Goal: Task Accomplishment & Management: Manage account settings

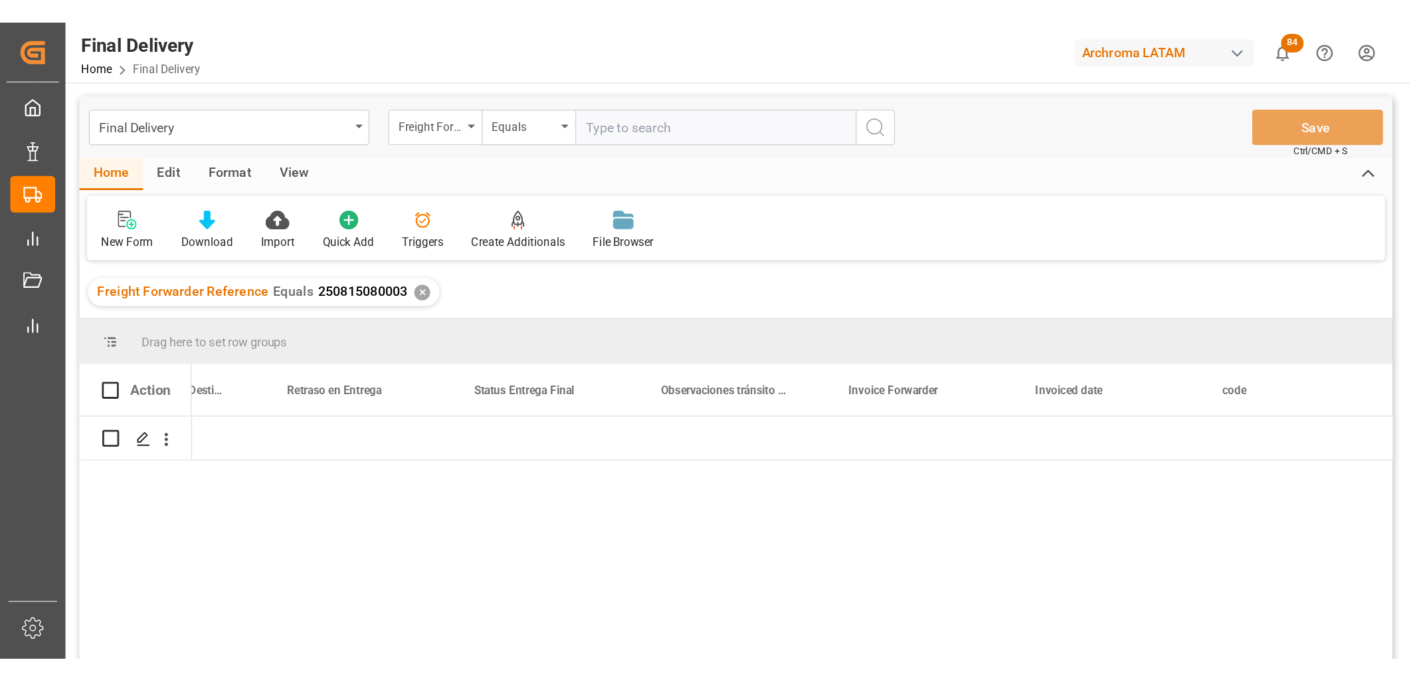
scroll to position [0, 4200]
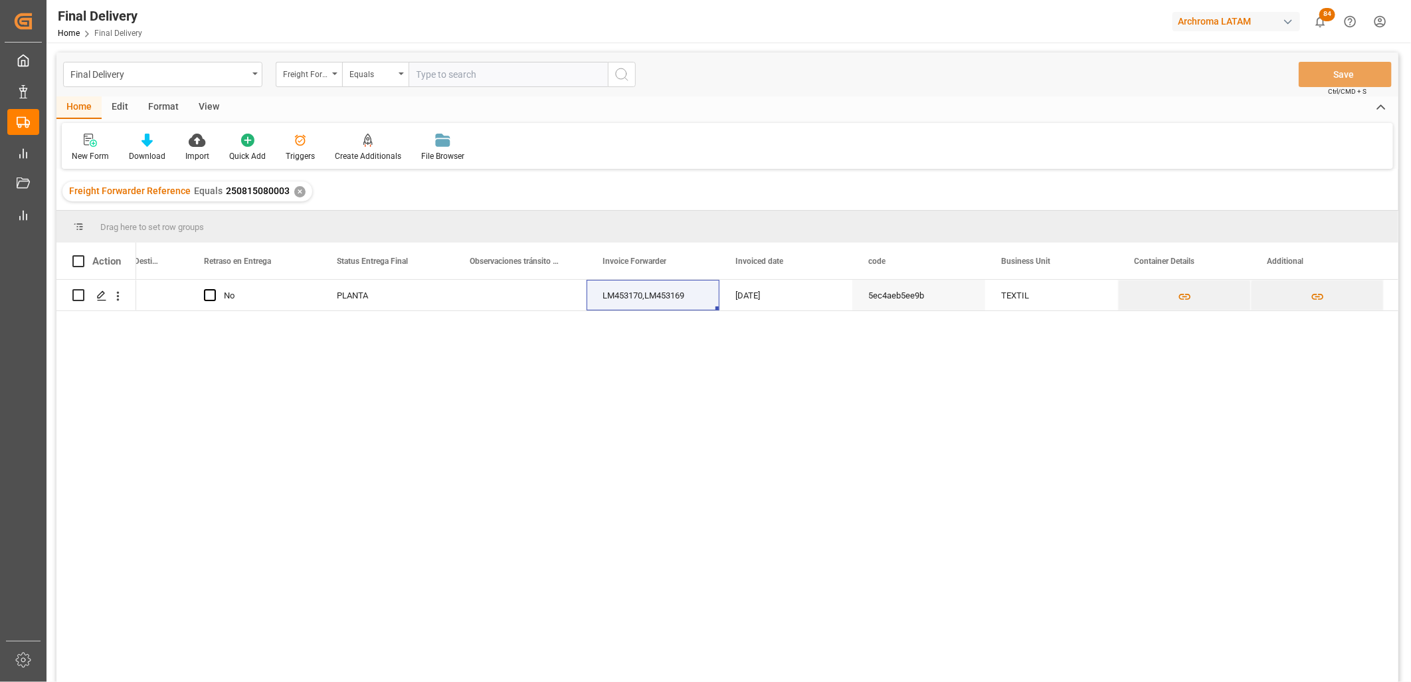
click at [297, 190] on div "✕" at bounding box center [299, 191] width 11 height 11
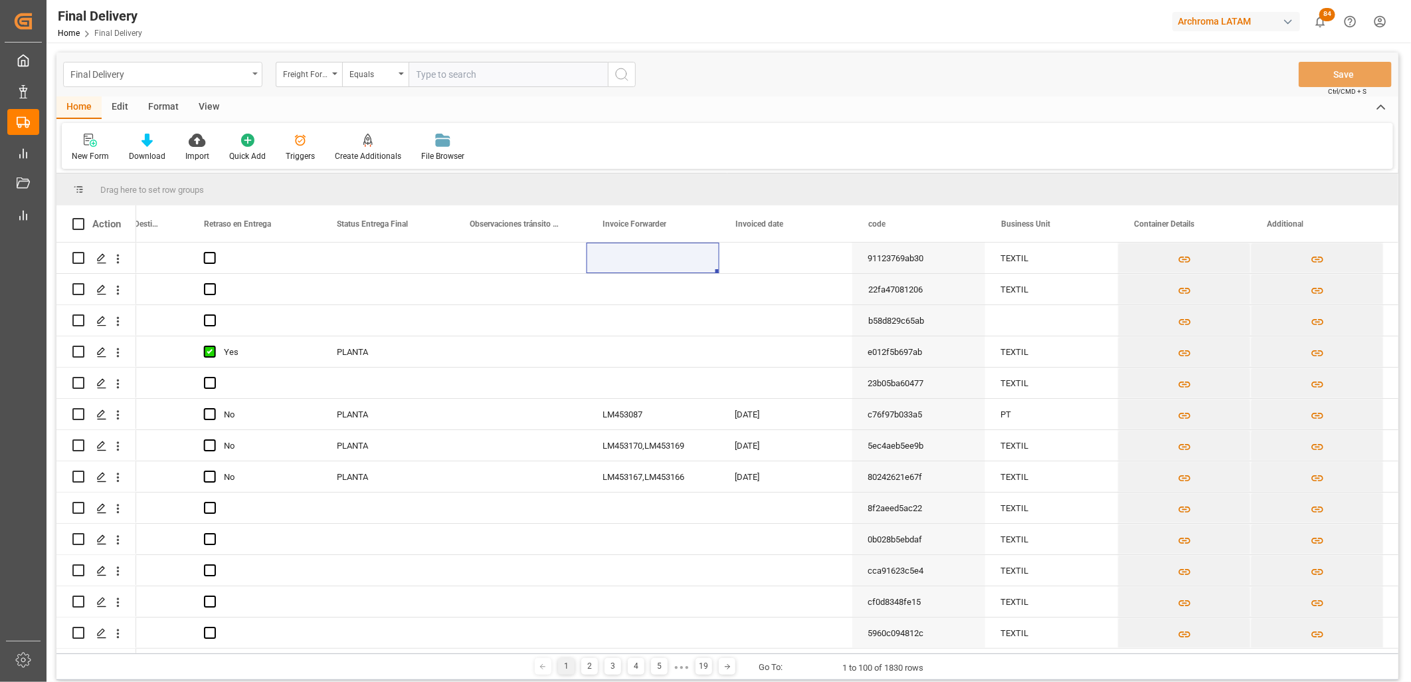
click at [251, 77] on div "Final Delivery" at bounding box center [162, 74] width 199 height 25
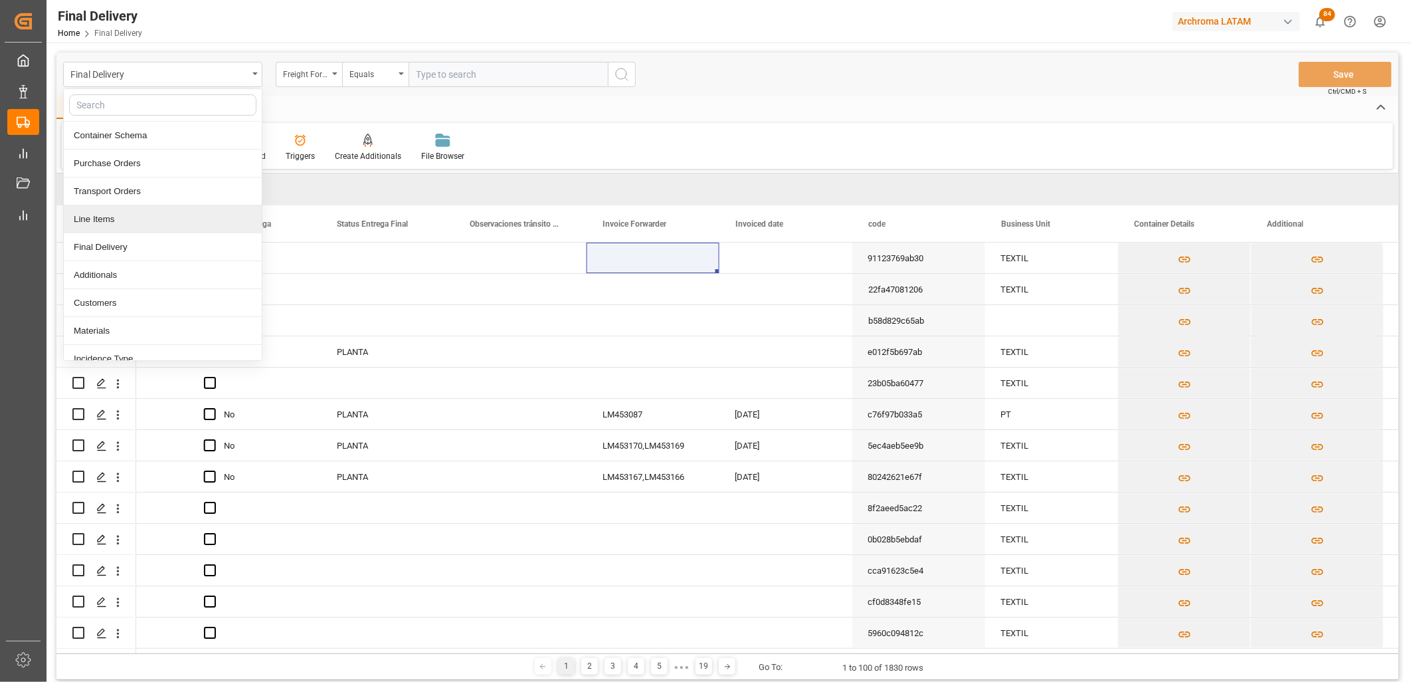
click at [121, 223] on div "Line Items" at bounding box center [163, 219] width 198 height 28
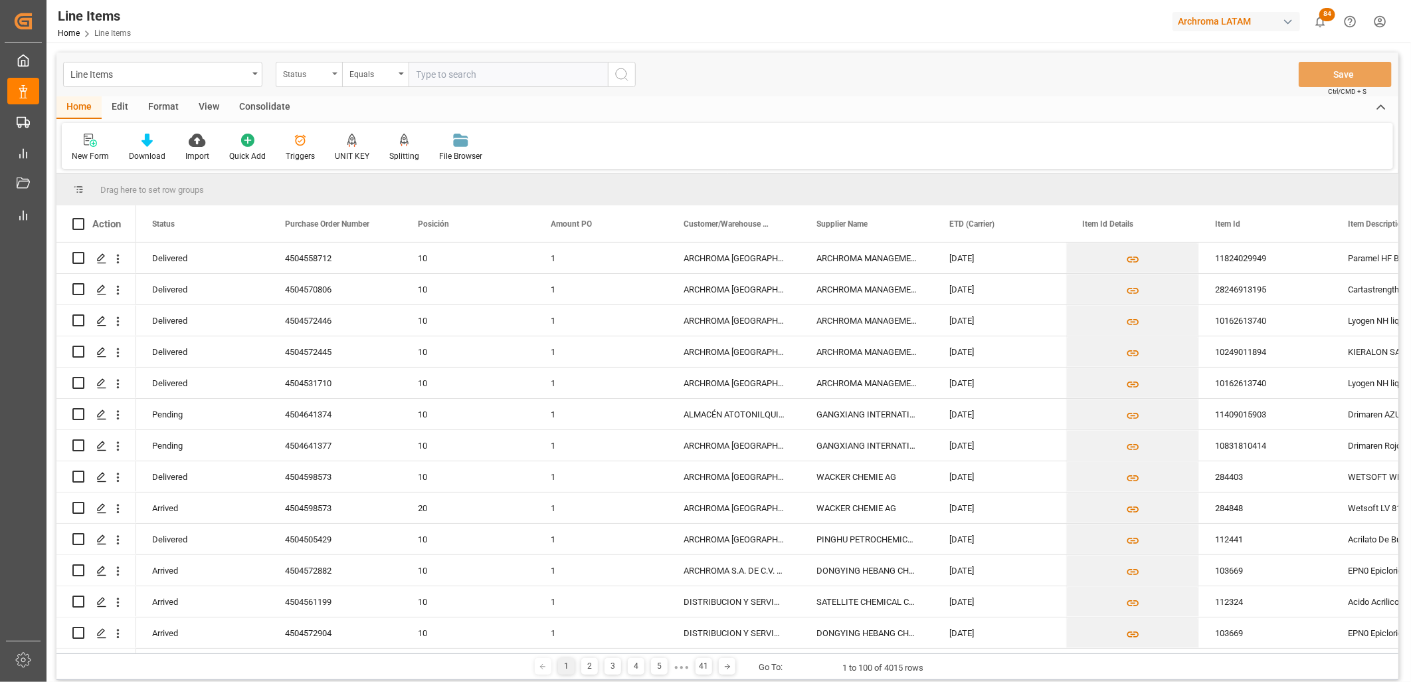
click at [323, 85] on div "Status" at bounding box center [309, 74] width 66 height 25
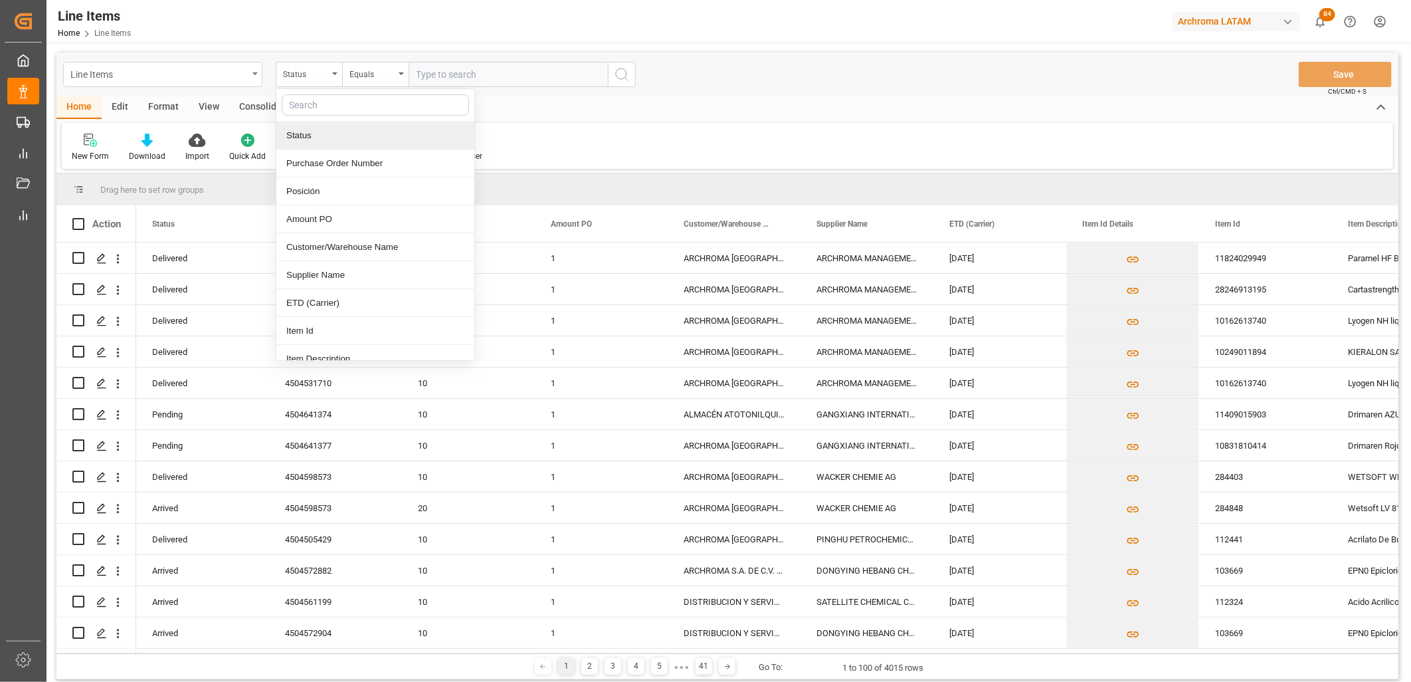
click at [209, 77] on div "Line Items" at bounding box center [158, 73] width 177 height 17
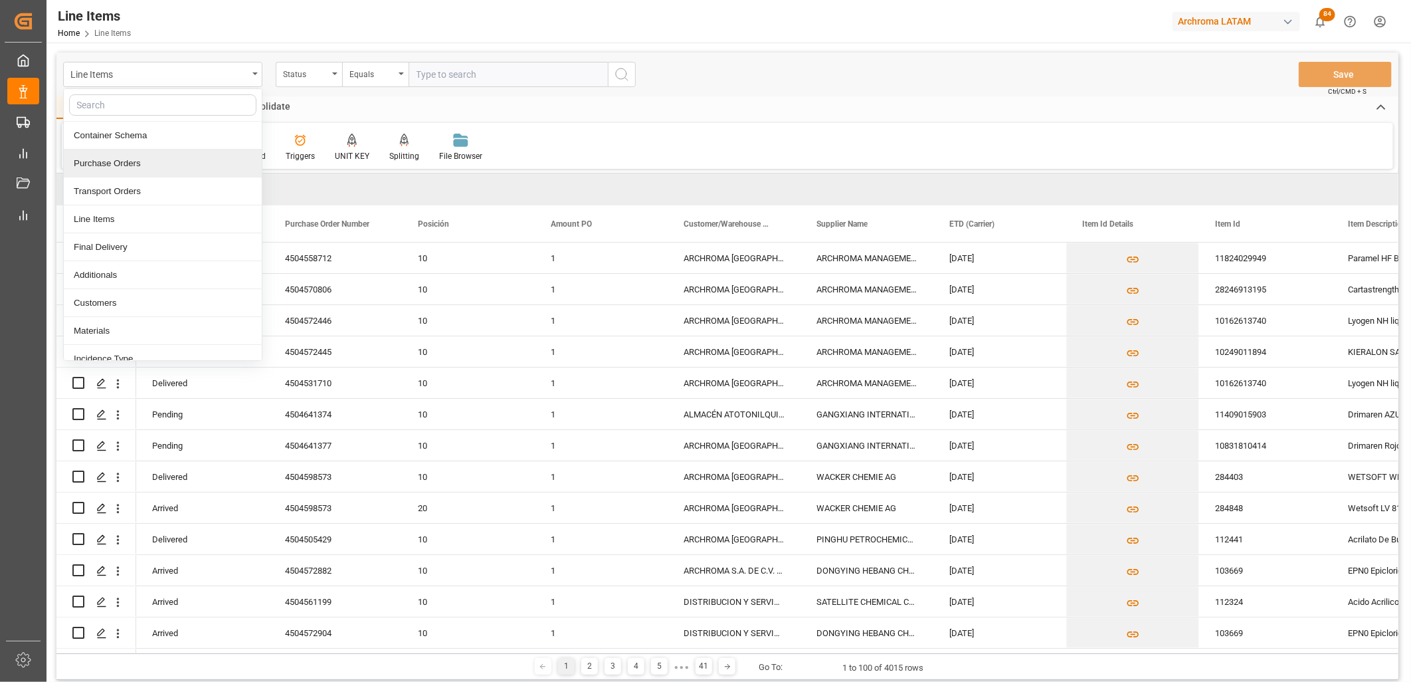
click at [142, 167] on div "Purchase Orders" at bounding box center [163, 163] width 198 height 28
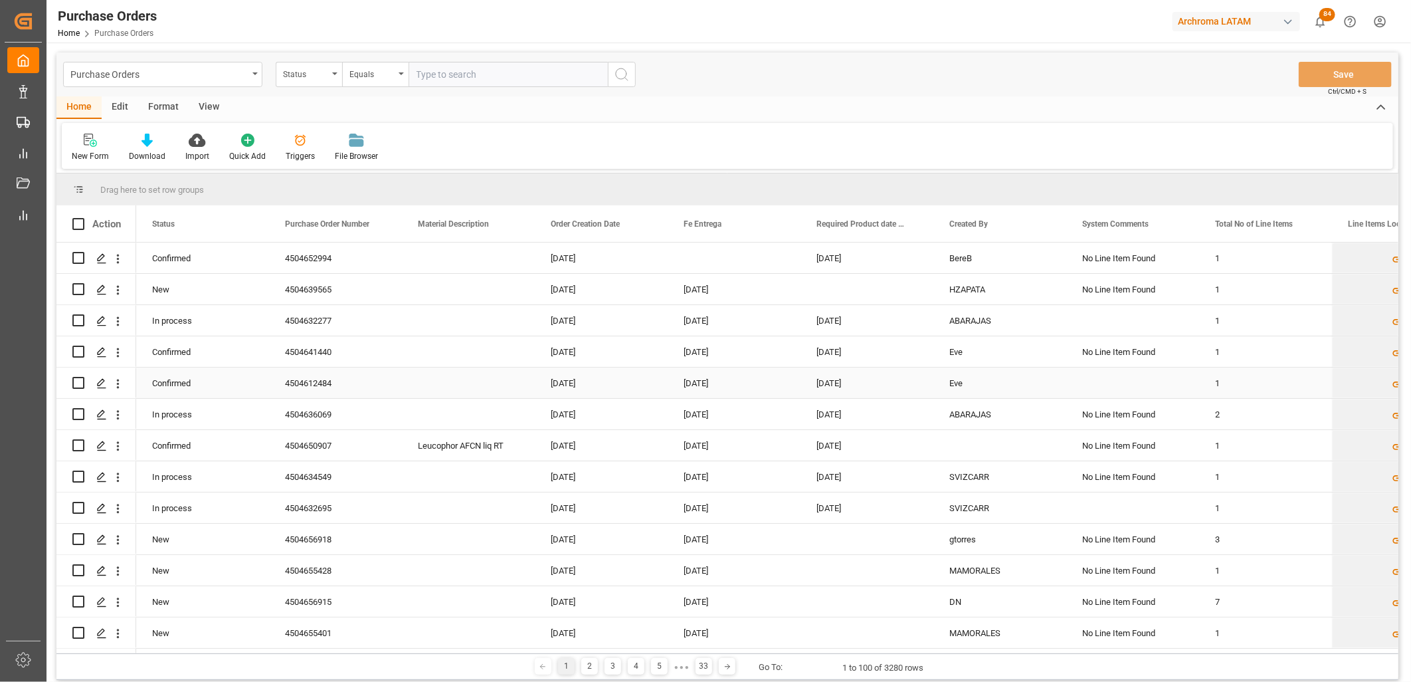
click at [295, 384] on div "4504612484" at bounding box center [335, 382] width 133 height 31
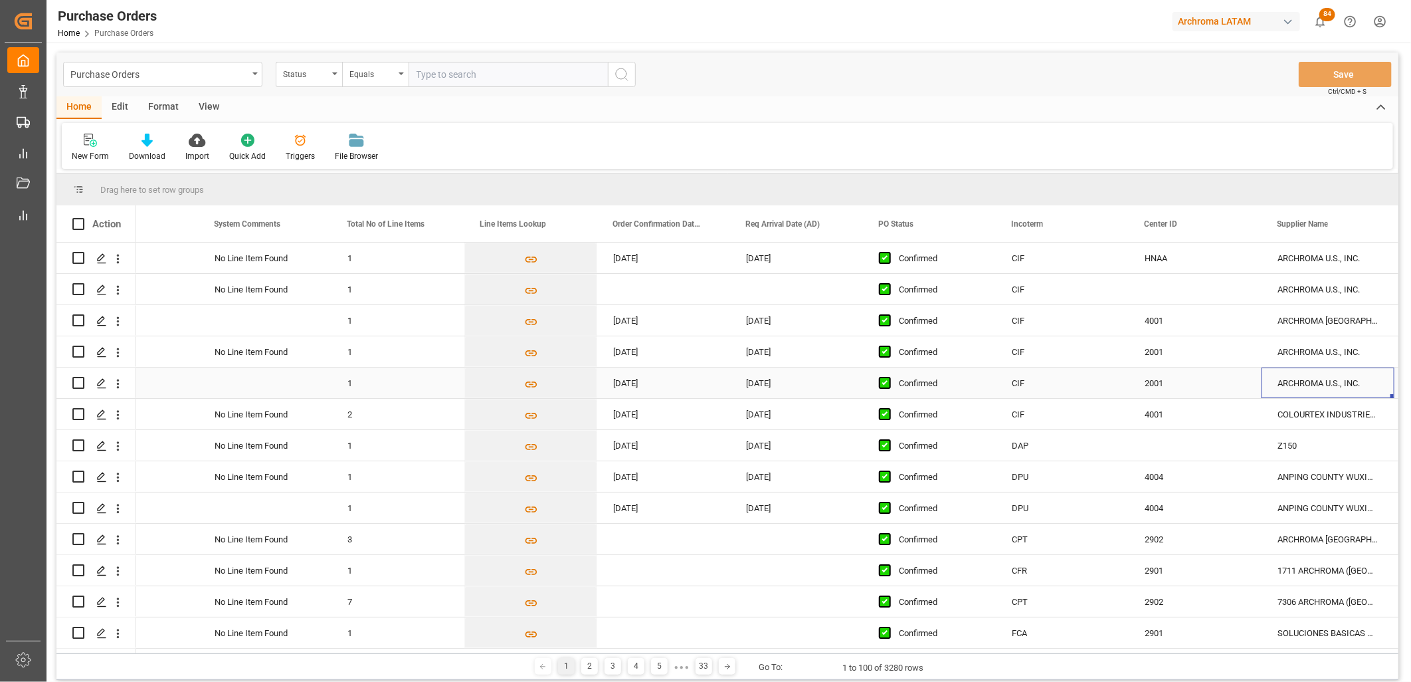
scroll to position [0, 1000]
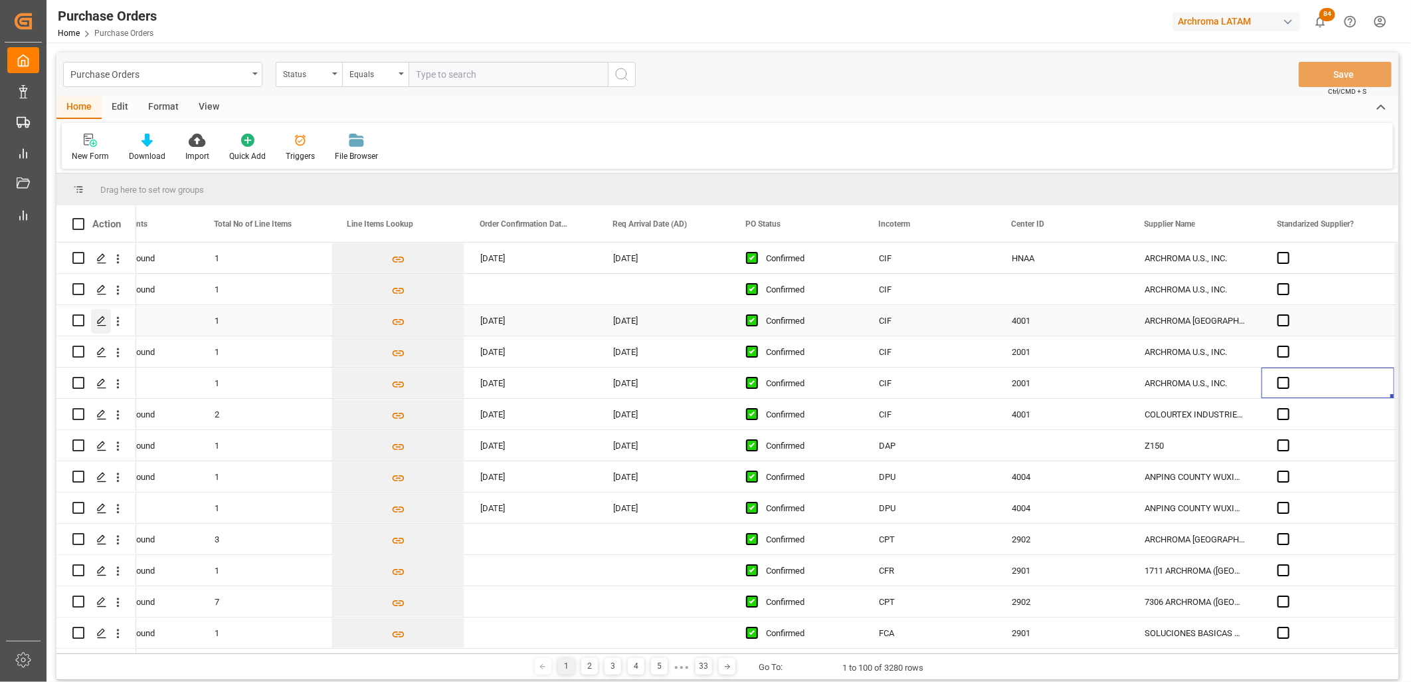
click at [103, 322] on icon "Press SPACE to select this row." at bounding box center [101, 321] width 11 height 11
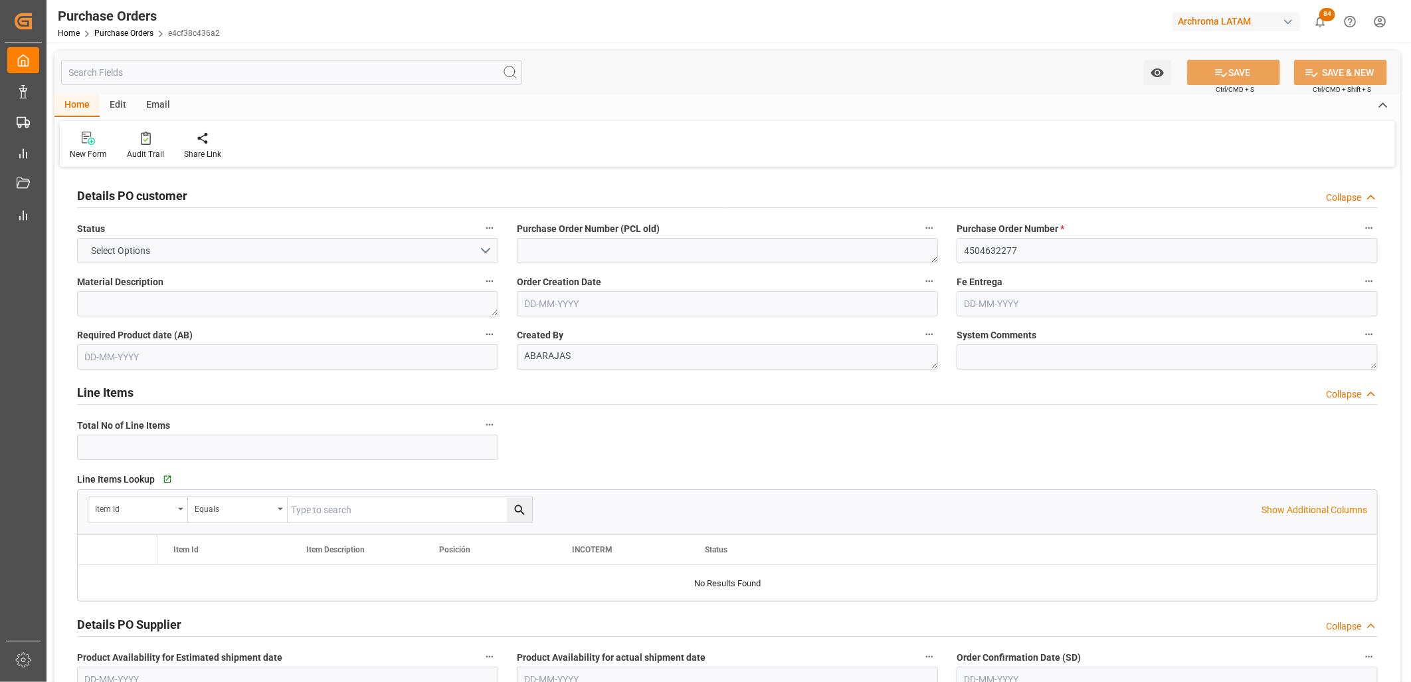
type input "1"
type input "17-06-2025"
type input "18-08-2025"
type input "09-08-2025"
type input "[DATE]"
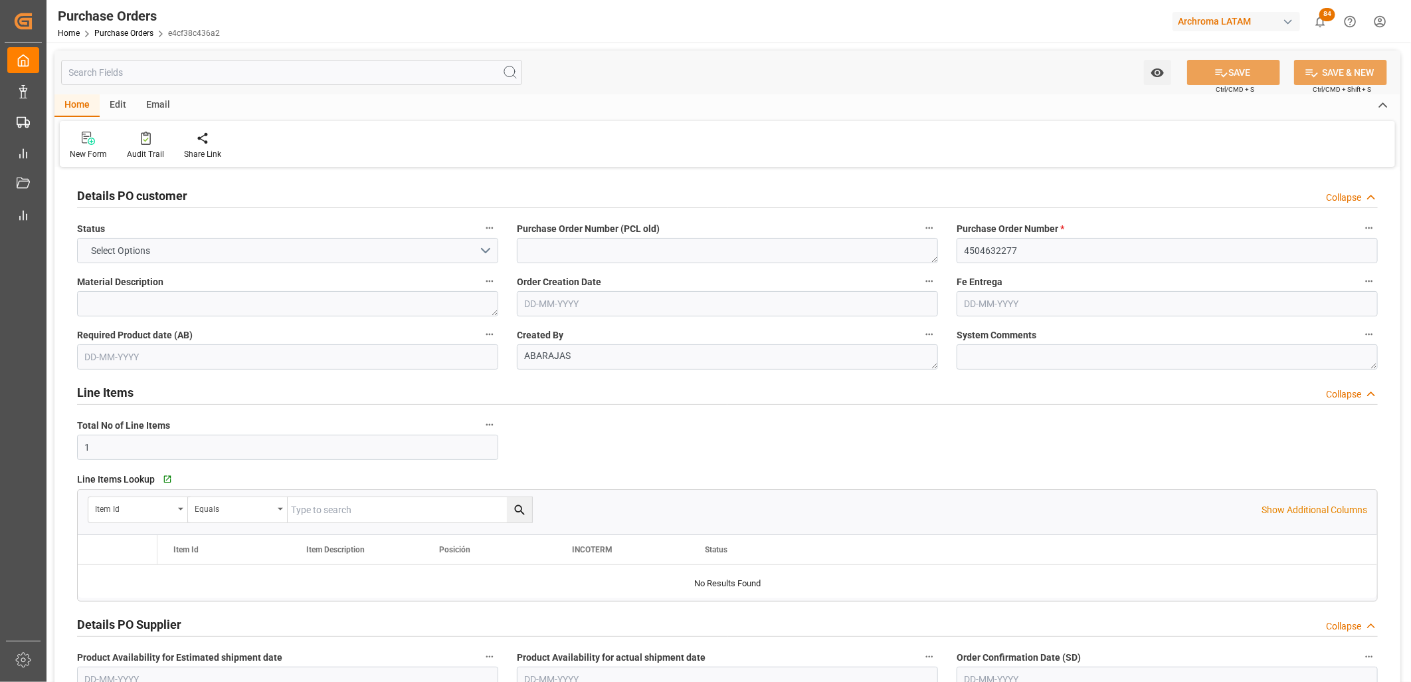
type input "[DATE]"
drag, startPoint x: 164, startPoint y: 281, endPoint x: 78, endPoint y: 286, distance: 85.8
click at [78, 286] on label "Material Description" at bounding box center [287, 281] width 421 height 19
copy span "Material Description"
drag, startPoint x: 193, startPoint y: 337, endPoint x: 78, endPoint y: 339, distance: 115.6
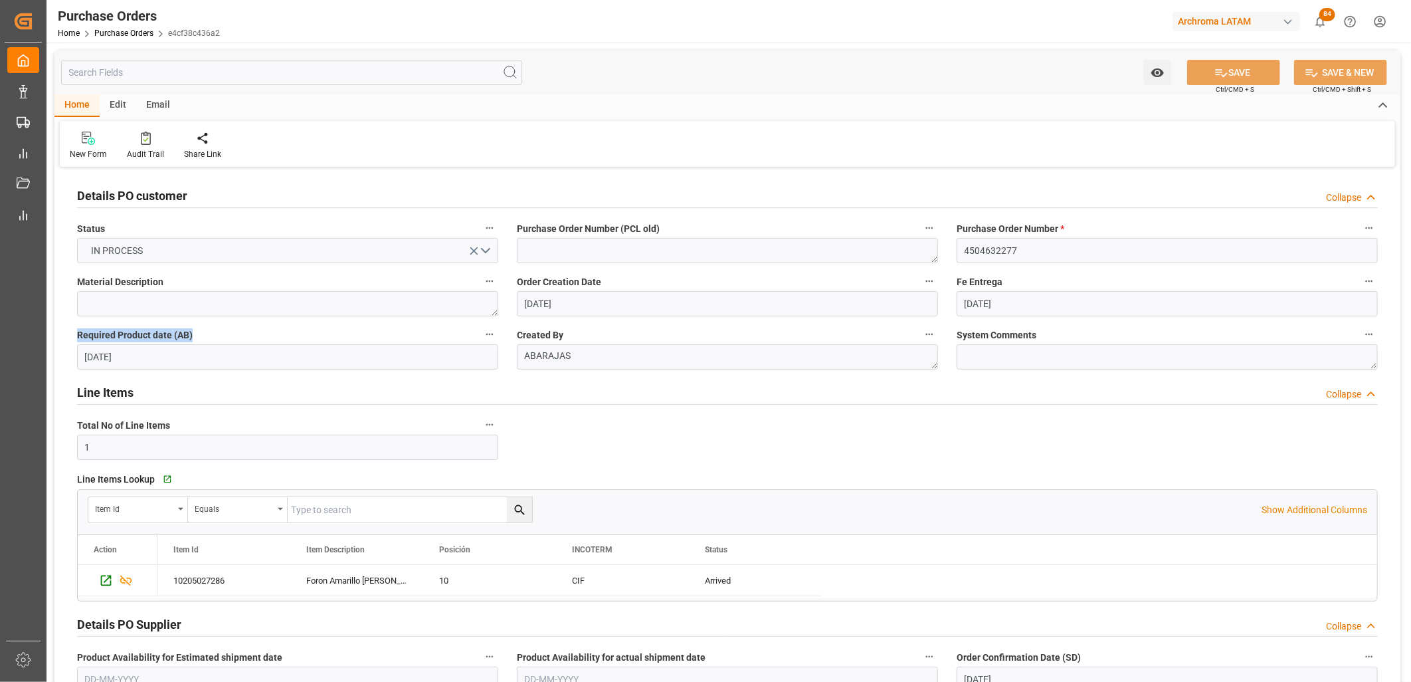
click at [78, 339] on label "Required Product date (AB)" at bounding box center [287, 334] width 421 height 19
copy span "Required Product date (AB)"
drag, startPoint x: 516, startPoint y: 280, endPoint x: 599, endPoint y: 280, distance: 82.4
click at [599, 280] on span "Order Creation Date" at bounding box center [559, 282] width 84 height 14
copy span "Order Creation Date"
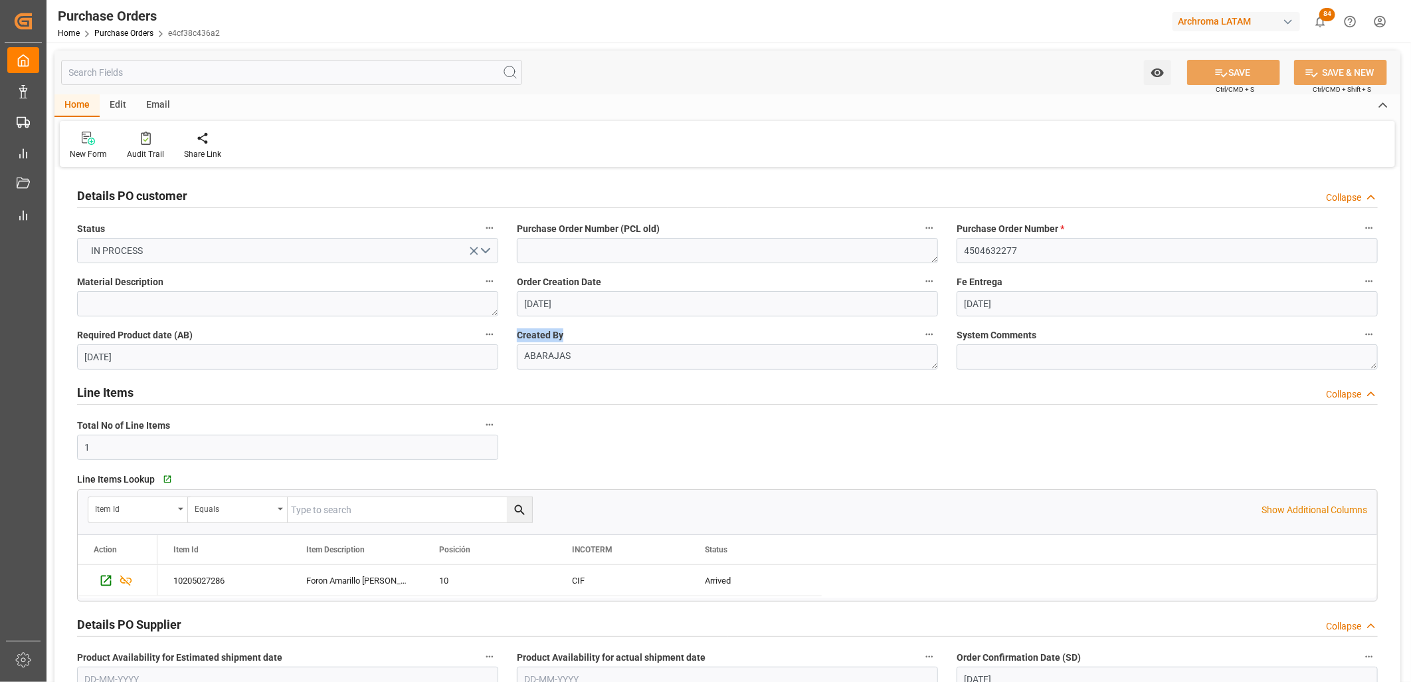
drag, startPoint x: 563, startPoint y: 333, endPoint x: 516, endPoint y: 334, distance: 47.2
click at [517, 334] on label "Created By" at bounding box center [727, 334] width 421 height 19
copy span "Created By"
drag, startPoint x: 1008, startPoint y: 290, endPoint x: 957, endPoint y: 282, distance: 52.3
click at [957, 282] on label "Fe Entrega" at bounding box center [1167, 281] width 421 height 19
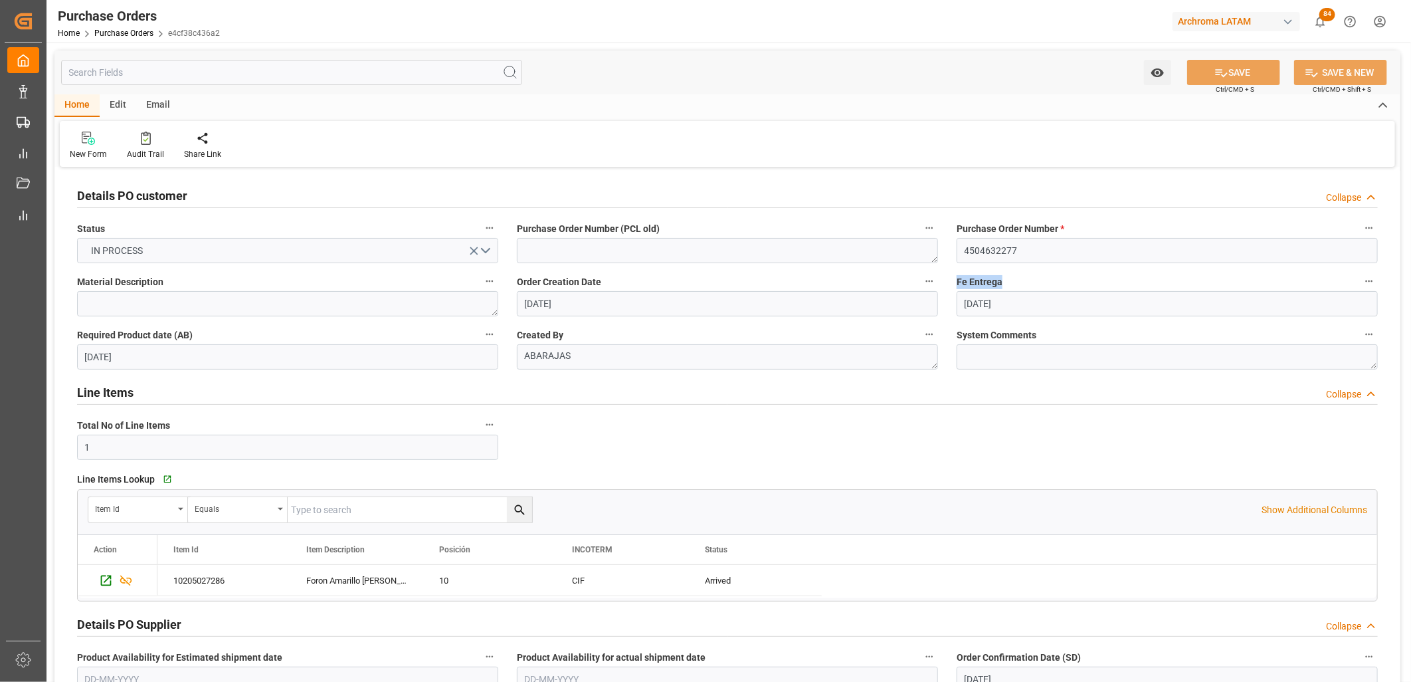
copy span "Fe Entrega"
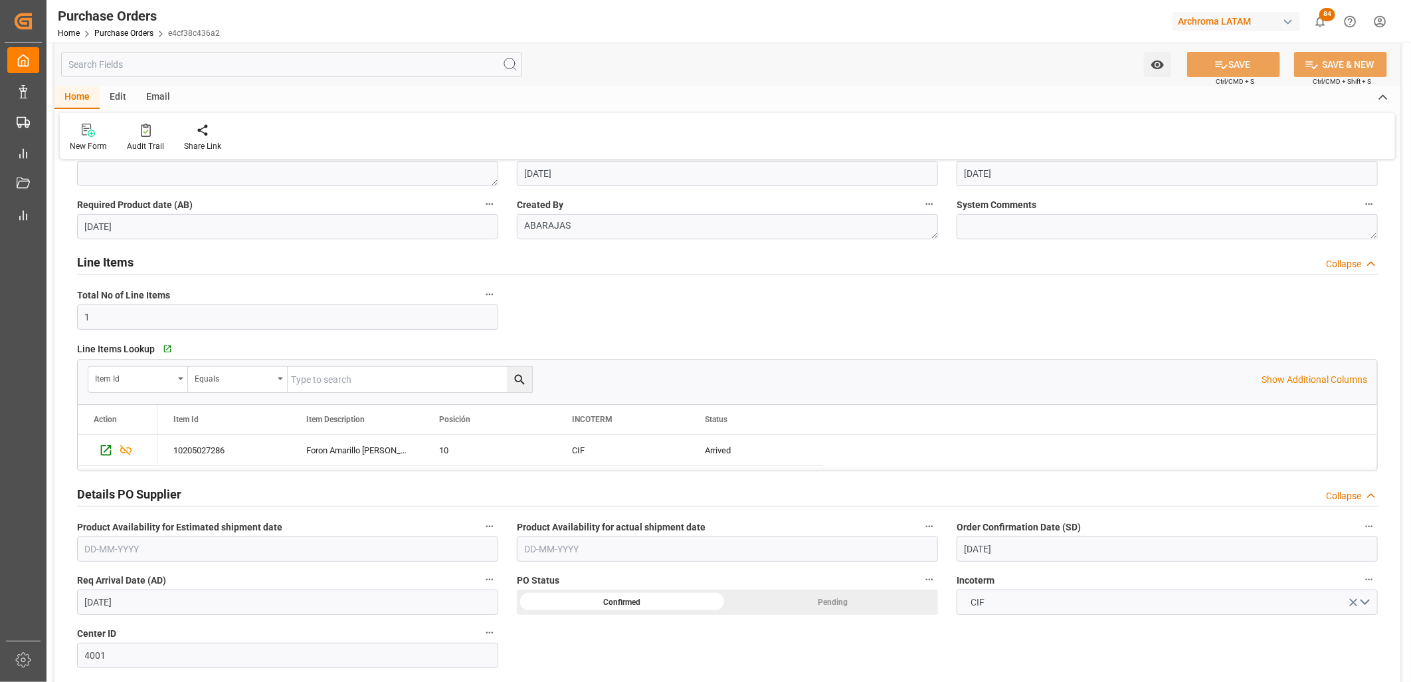
scroll to position [147, 0]
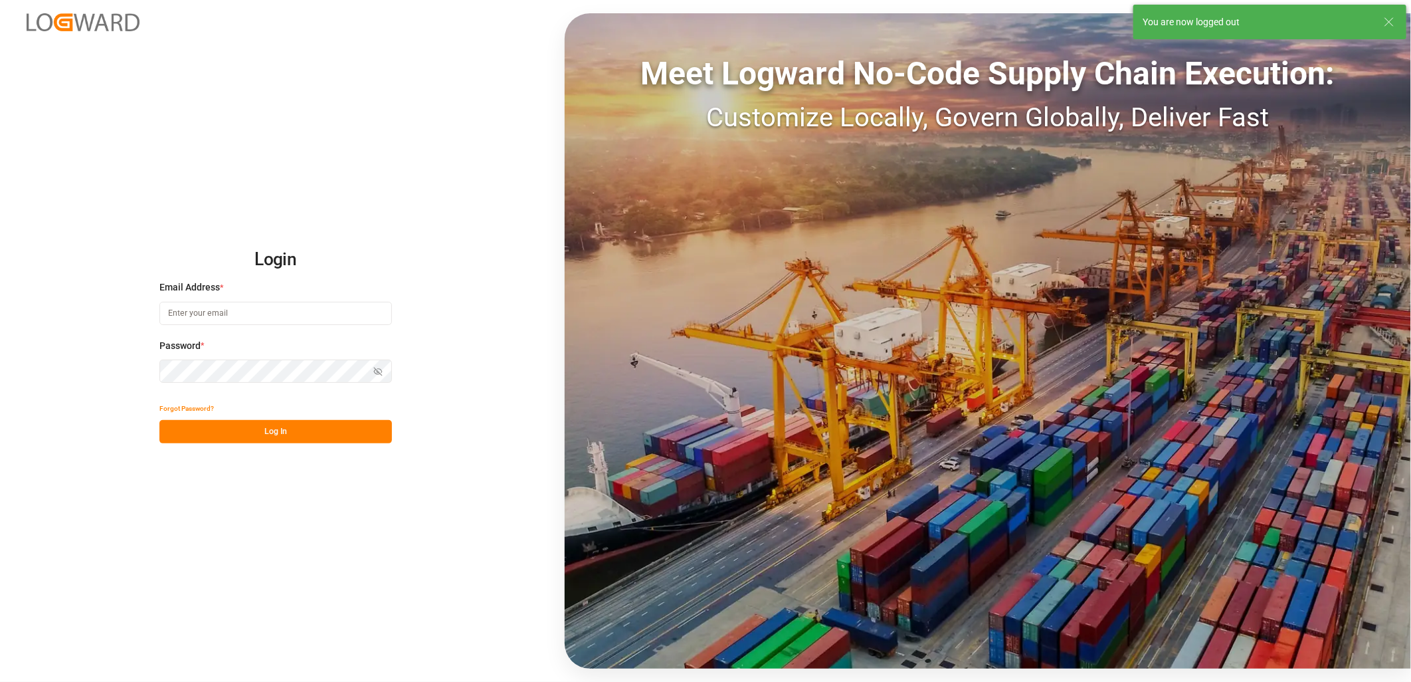
type input "[PERSON_NAME][EMAIL_ADDRESS][PERSON_NAME][DOMAIN_NAME]"
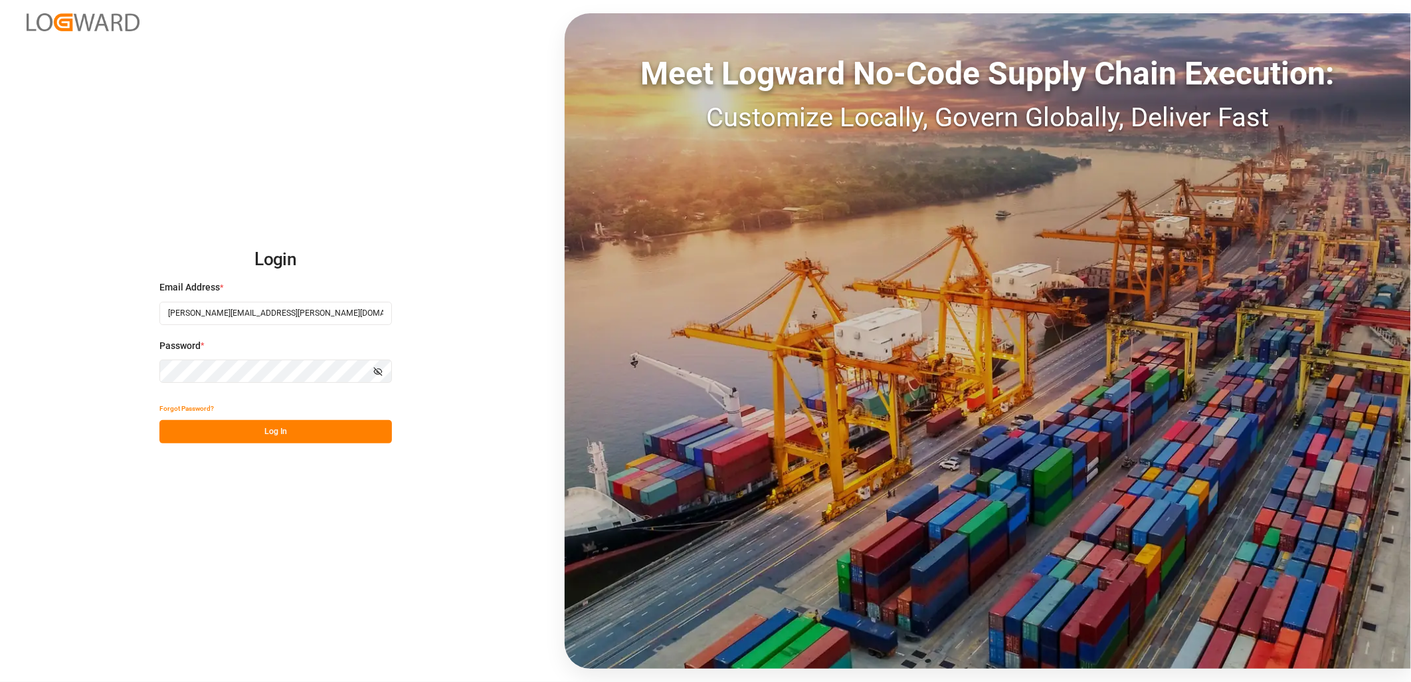
click at [268, 429] on button "Log In" at bounding box center [275, 431] width 232 height 23
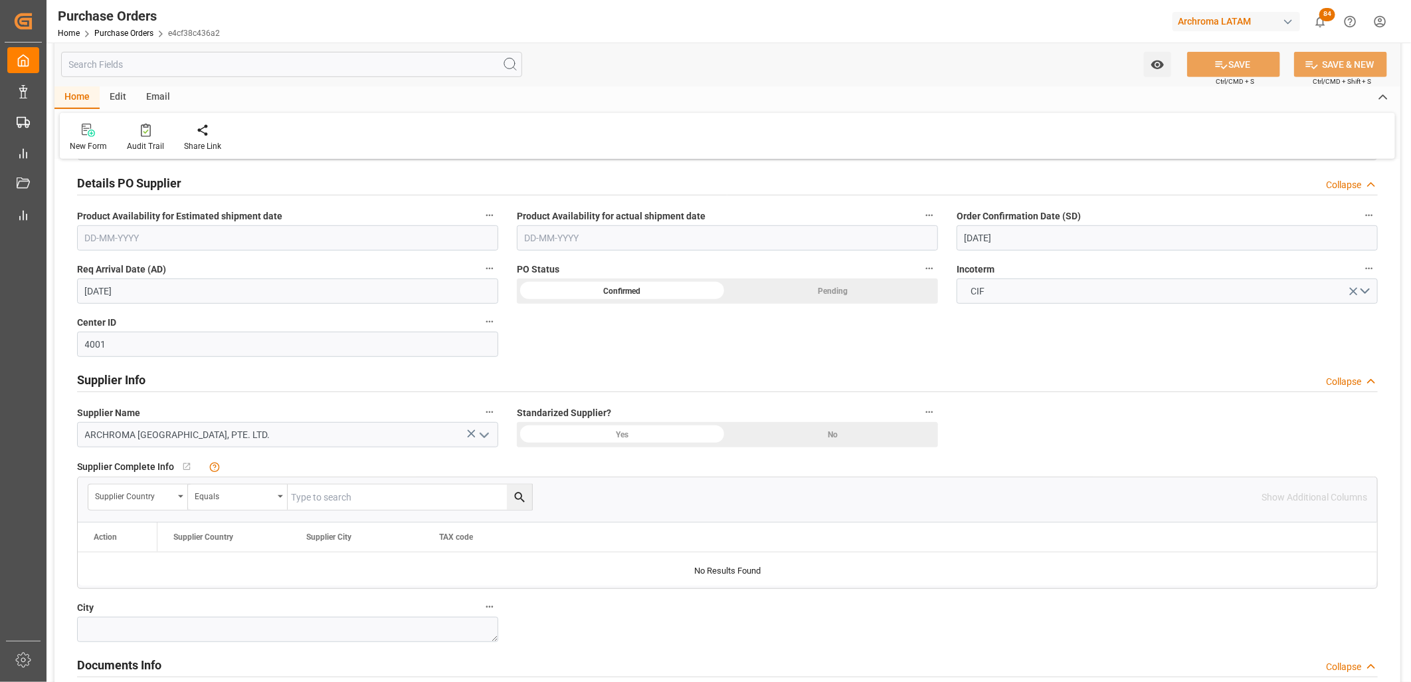
scroll to position [442, 0]
drag, startPoint x: 90, startPoint y: 320, endPoint x: 74, endPoint y: 320, distance: 15.3
click at [74, 320] on div "Center ID 4001" at bounding box center [288, 333] width 440 height 53
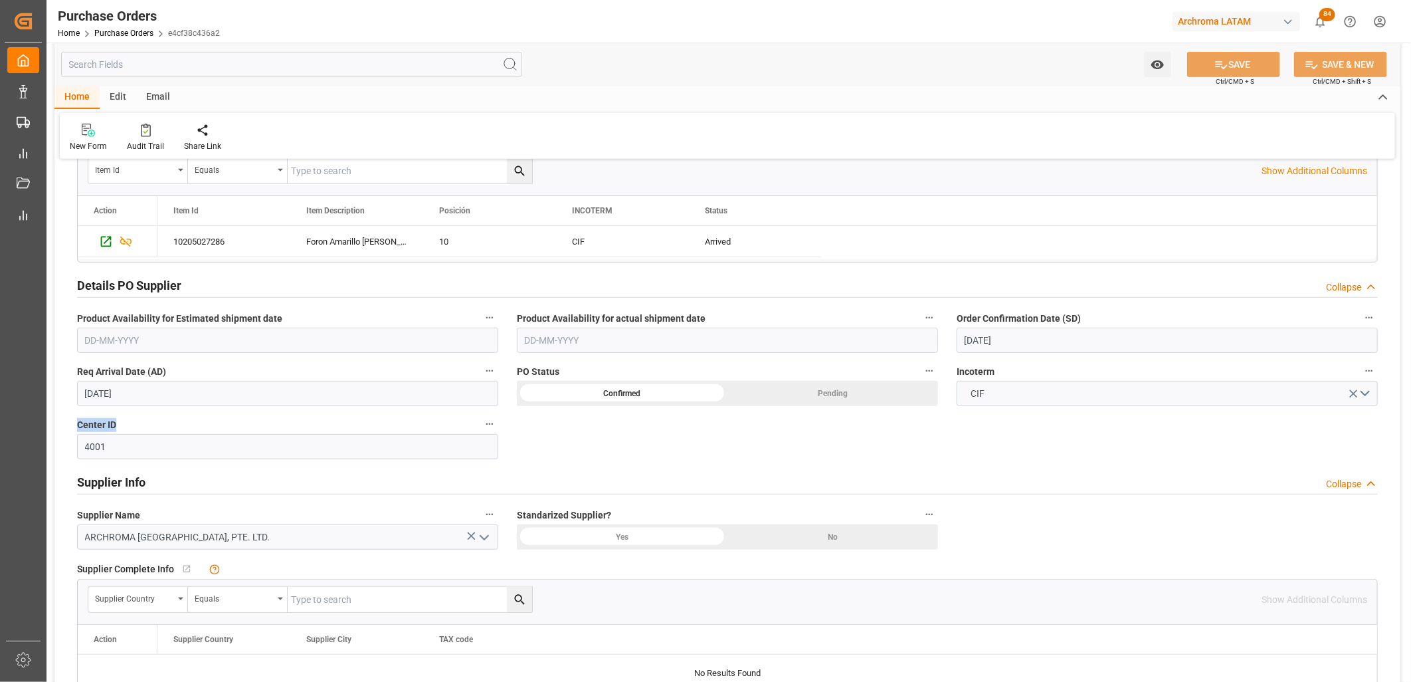
scroll to position [295, 0]
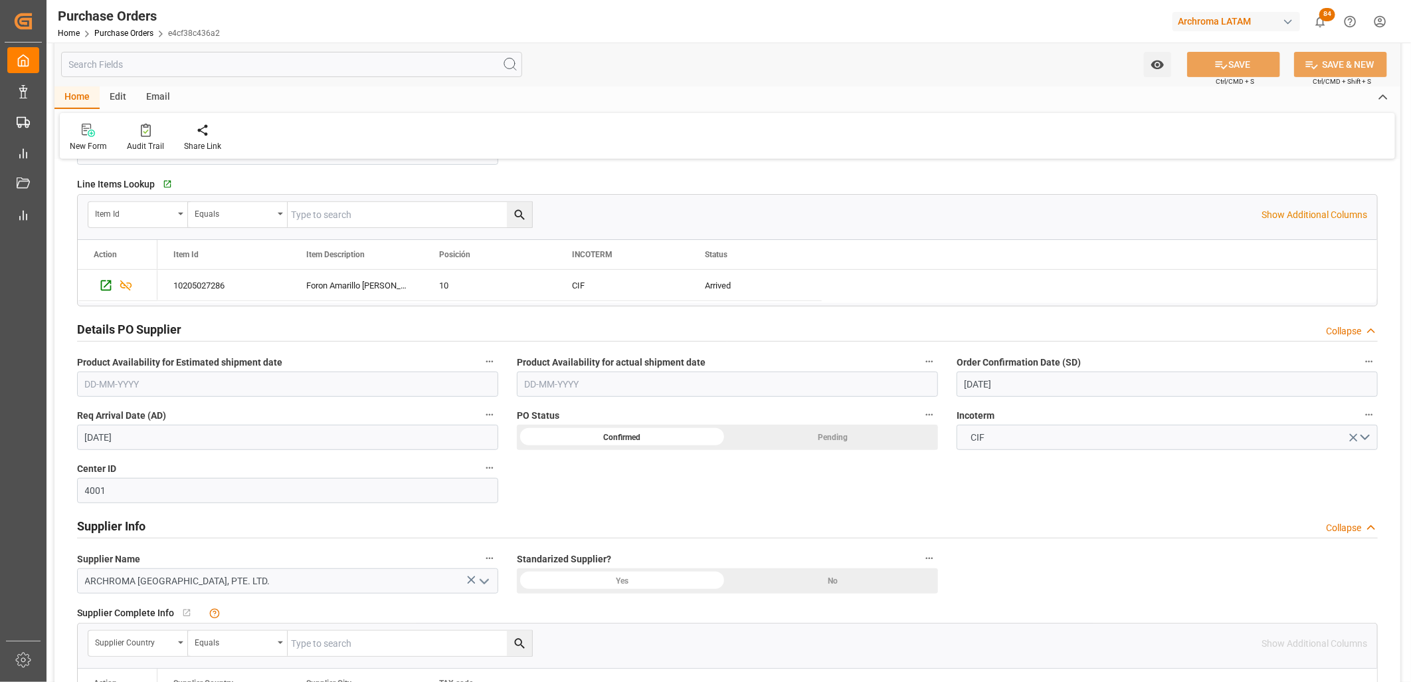
click at [969, 414] on span "Incoterm" at bounding box center [976, 416] width 38 height 14
click at [1001, 414] on button "Incoterm" at bounding box center [1368, 414] width 17 height 17
click at [969, 414] on div at bounding box center [705, 341] width 1411 height 682
click at [969, 414] on span "Incoterm" at bounding box center [976, 416] width 38 height 14
click at [1001, 414] on button "Incoterm" at bounding box center [1368, 414] width 17 height 17
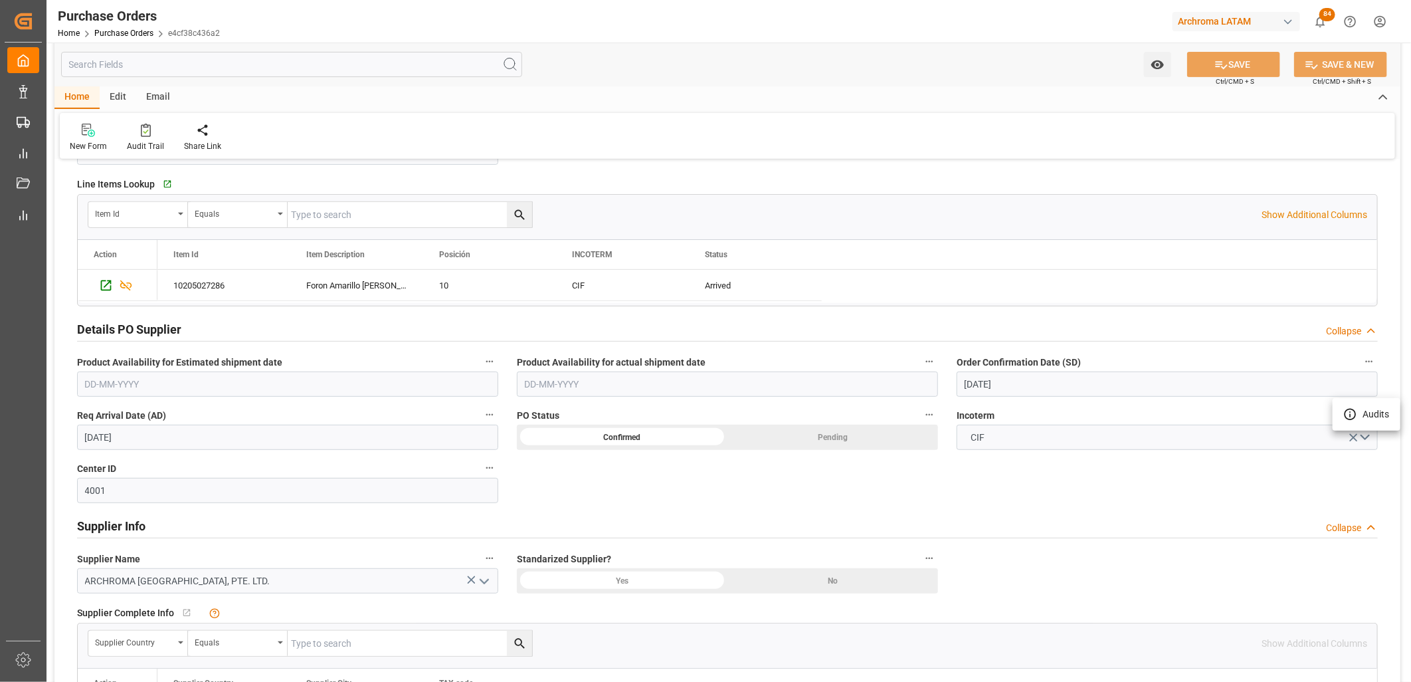
click at [979, 413] on div at bounding box center [705, 341] width 1411 height 682
click at [979, 413] on body "Created by potrace 1.15, written by Peter Selinger 2001-2017 Created by potrace…" at bounding box center [705, 341] width 1411 height 682
copy div "ATOTONILQUILLO"
click at [979, 413] on span "Incoterm" at bounding box center [976, 416] width 38 height 14
click at [1001, 413] on button "Incoterm" at bounding box center [1368, 414] width 17 height 17
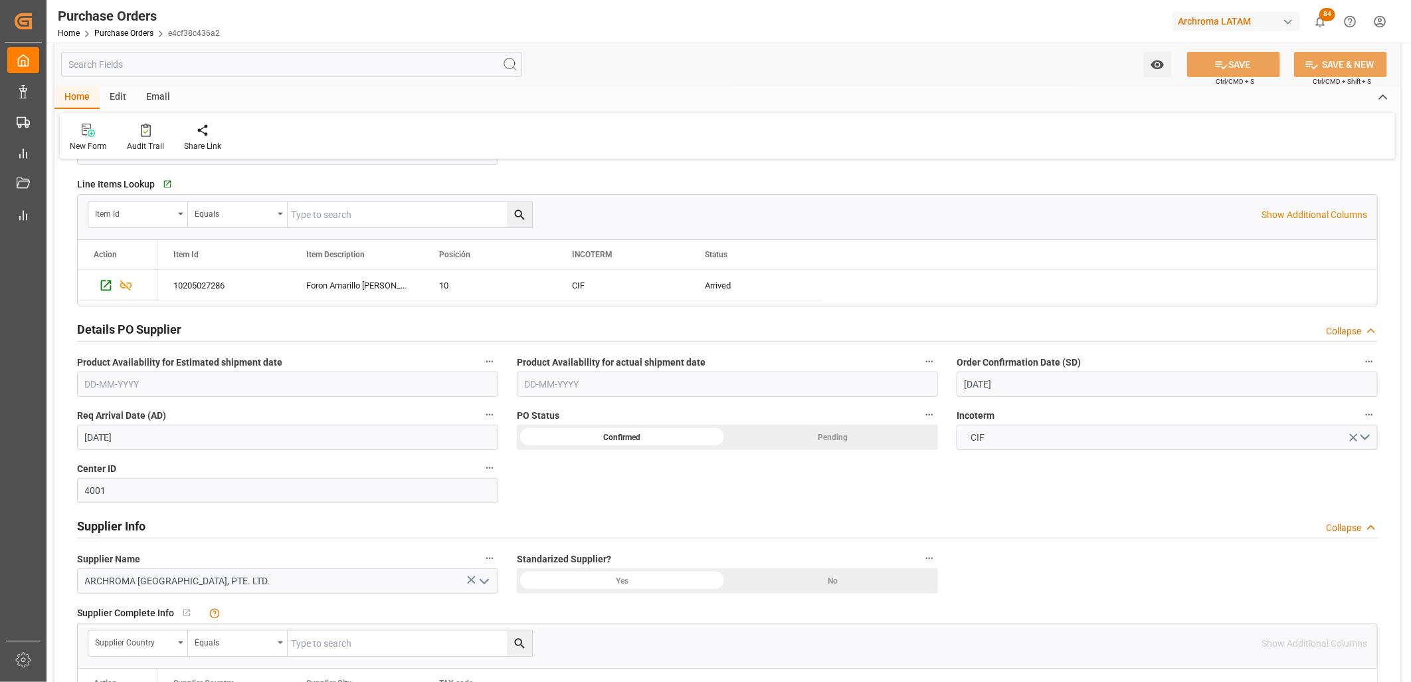
click at [974, 416] on span "Incoterm" at bounding box center [976, 416] width 38 height 14
click at [1001, 416] on button "Incoterm" at bounding box center [1368, 414] width 17 height 17
drag, startPoint x: 953, startPoint y: 415, endPoint x: 996, endPoint y: 416, distance: 43.2
click at [996, 416] on div at bounding box center [705, 341] width 1411 height 682
drag, startPoint x: 996, startPoint y: 416, endPoint x: 955, endPoint y: 418, distance: 41.9
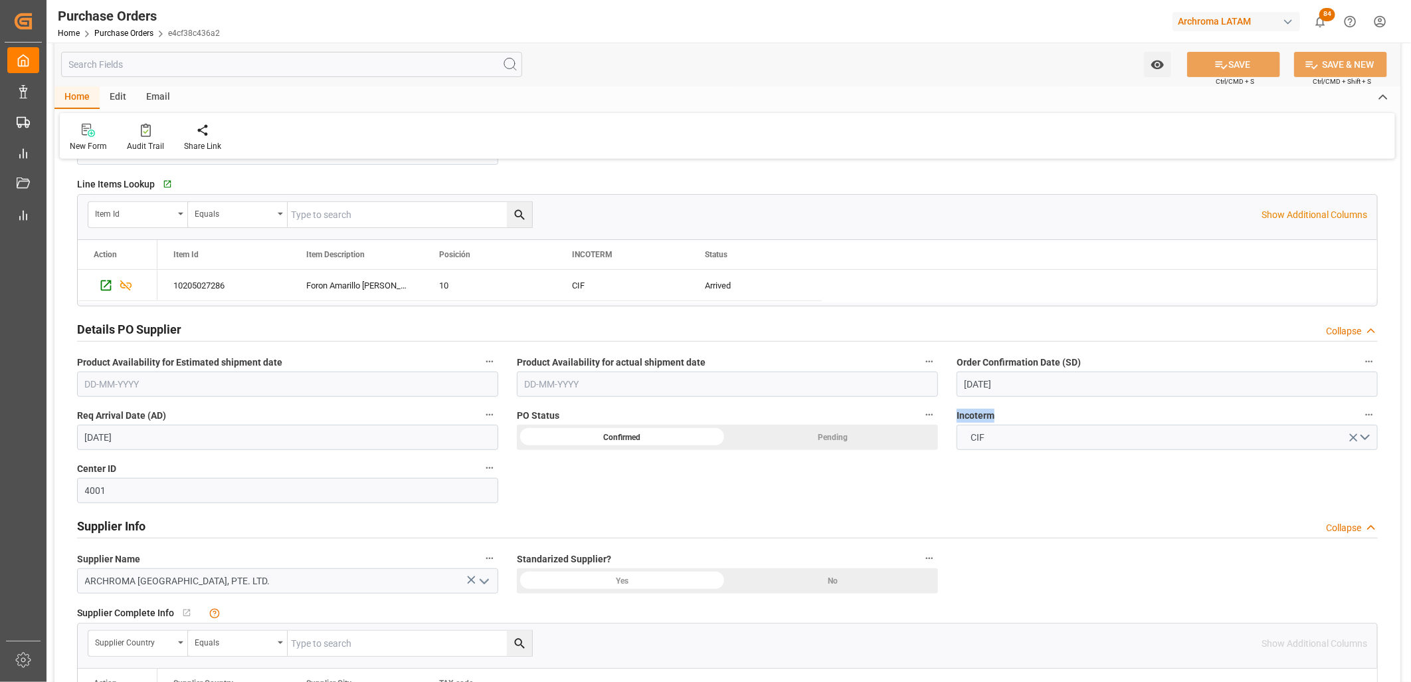
click at [955, 418] on body "Created by potrace 1.15, written by Peter Selinger 2001-2017 Created by potrace…" at bounding box center [705, 341] width 1411 height 682
copy span "Incoterm"
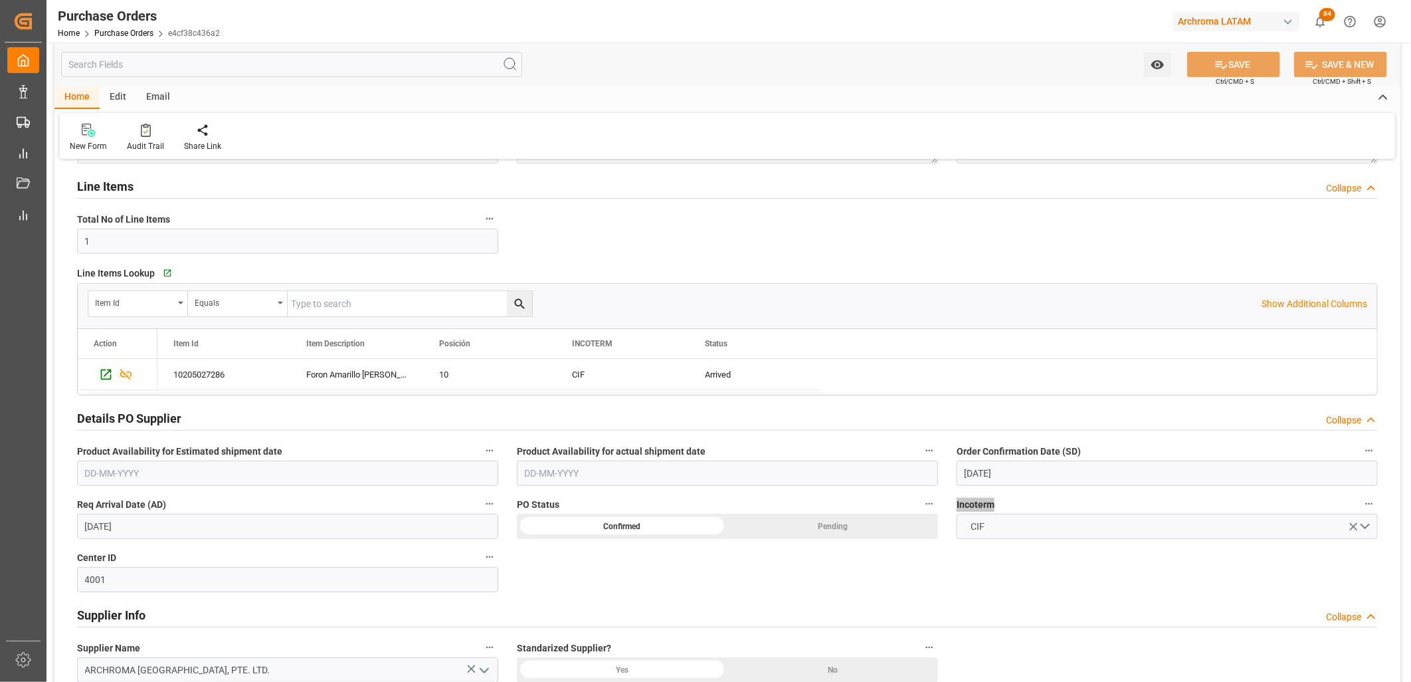
scroll to position [0, 0]
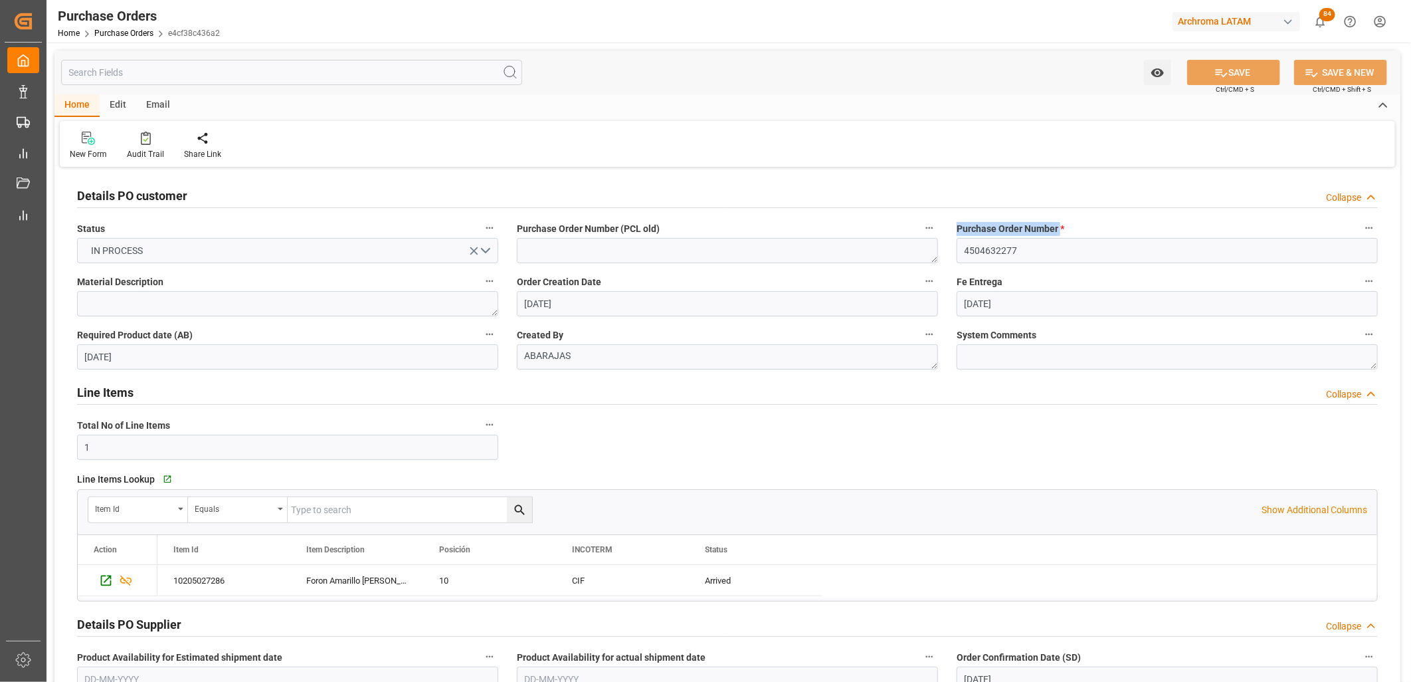
drag, startPoint x: 1060, startPoint y: 227, endPoint x: 958, endPoint y: 229, distance: 101.7
click at [958, 229] on span "Purchase Order Number *" at bounding box center [1011, 229] width 108 height 14
copy span "Purchase Order Number"
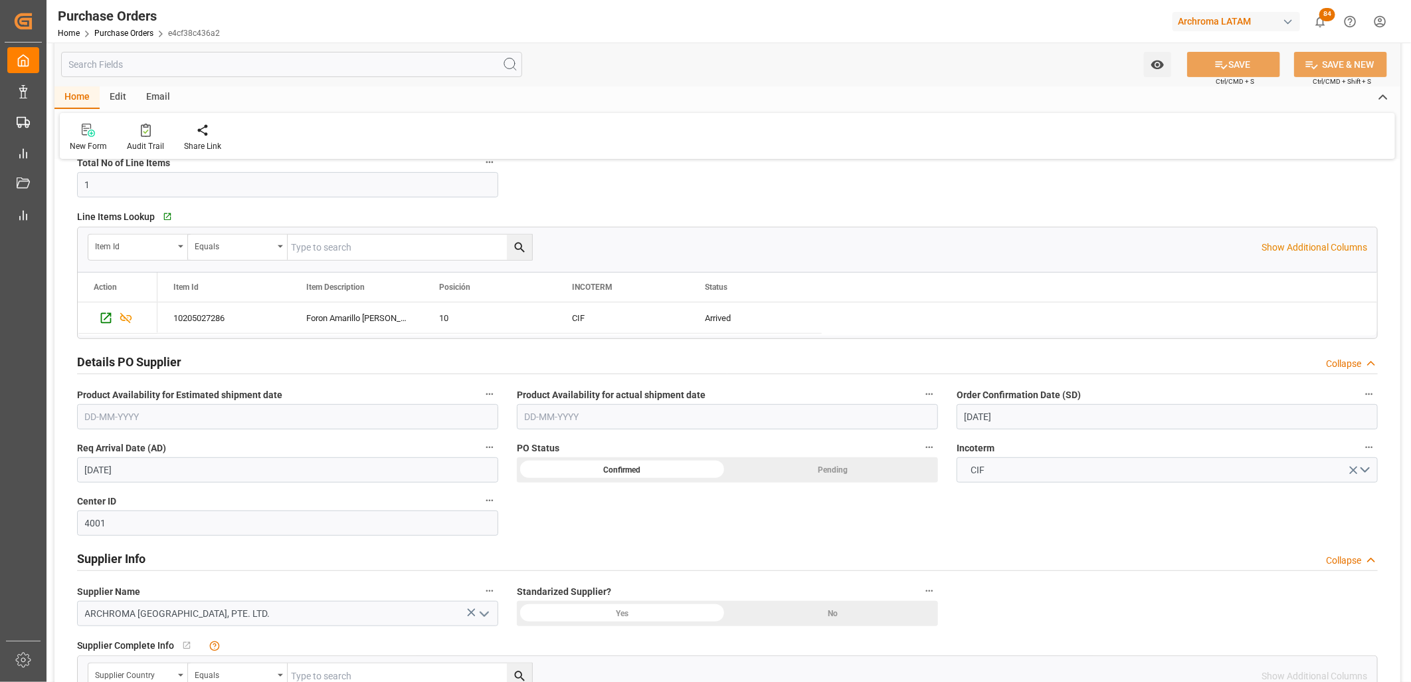
scroll to position [295, 0]
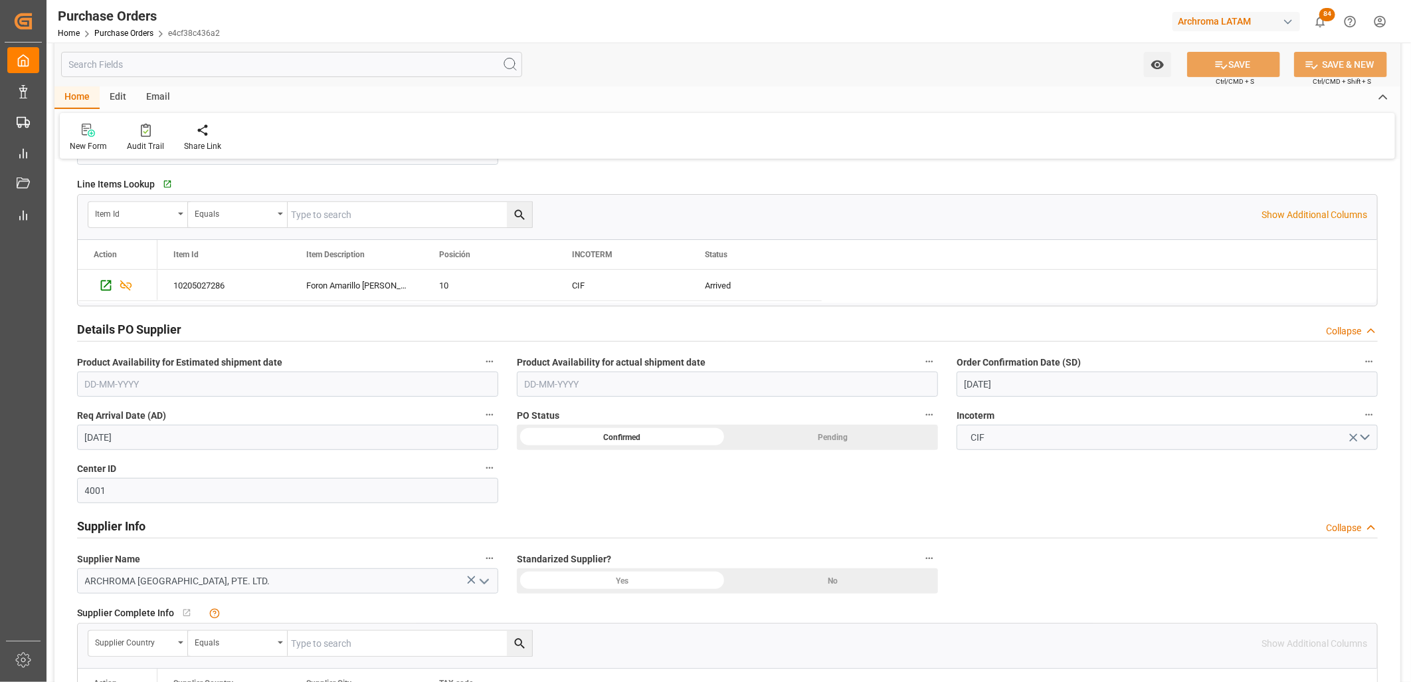
click at [960, 414] on span "Incoterm" at bounding box center [976, 416] width 38 height 14
click at [1001, 414] on button "Incoterm" at bounding box center [1368, 414] width 17 height 17
click at [960, 414] on div at bounding box center [705, 341] width 1411 height 682
click at [973, 419] on span "Incoterm" at bounding box center [976, 416] width 38 height 14
click at [1001, 419] on button "Incoterm" at bounding box center [1368, 414] width 17 height 17
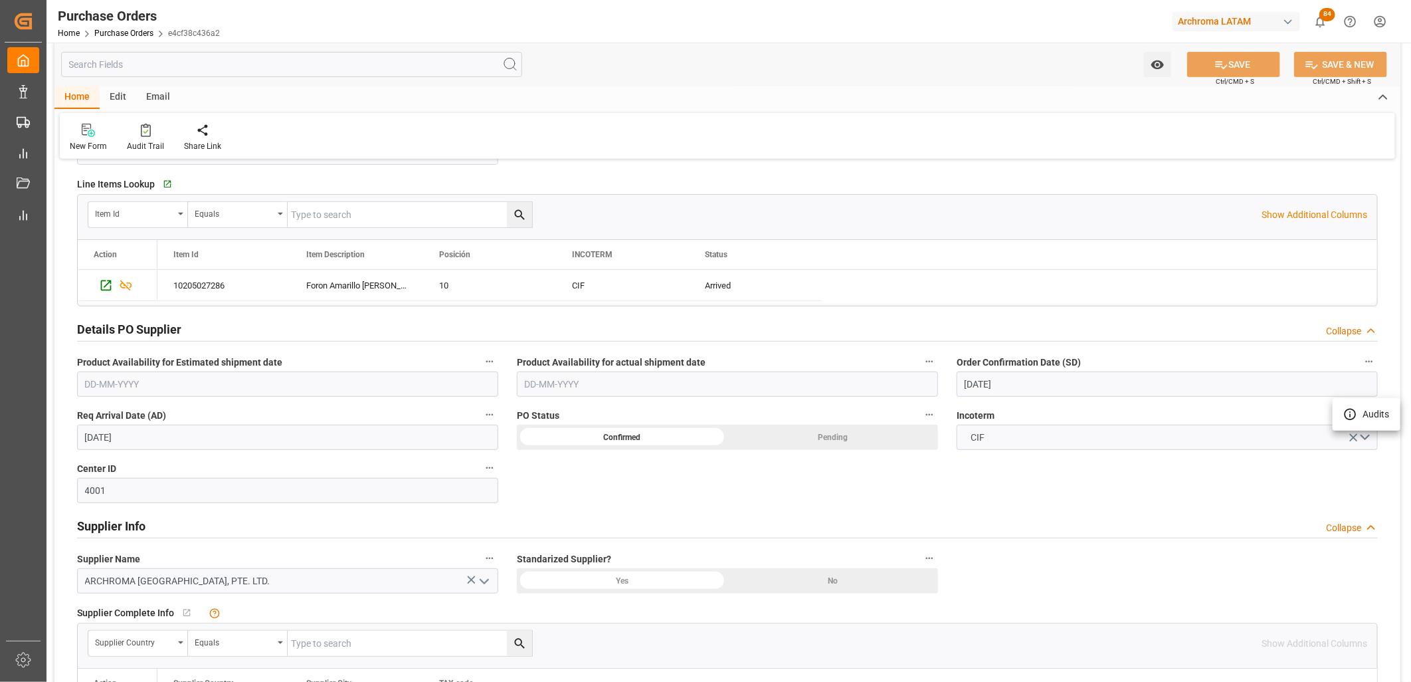
click at [974, 419] on div at bounding box center [705, 341] width 1411 height 682
click at [974, 418] on span "Incoterm" at bounding box center [976, 416] width 38 height 14
click at [1001, 418] on button "Incoterm" at bounding box center [1368, 414] width 17 height 17
click at [974, 417] on div at bounding box center [705, 341] width 1411 height 682
click at [974, 417] on span "Incoterm" at bounding box center [976, 416] width 38 height 14
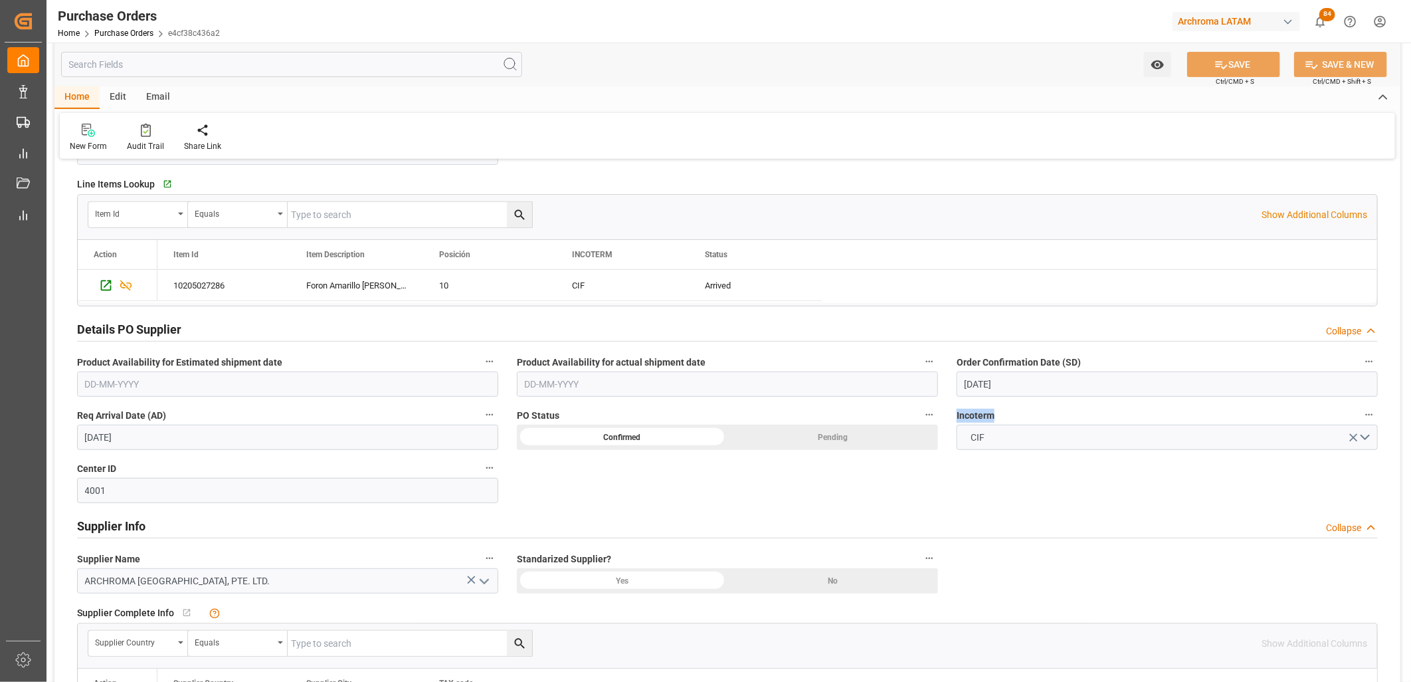
click at [1001, 417] on button "Incoterm" at bounding box center [1368, 414] width 17 height 17
copy div "Incoterm CIF"
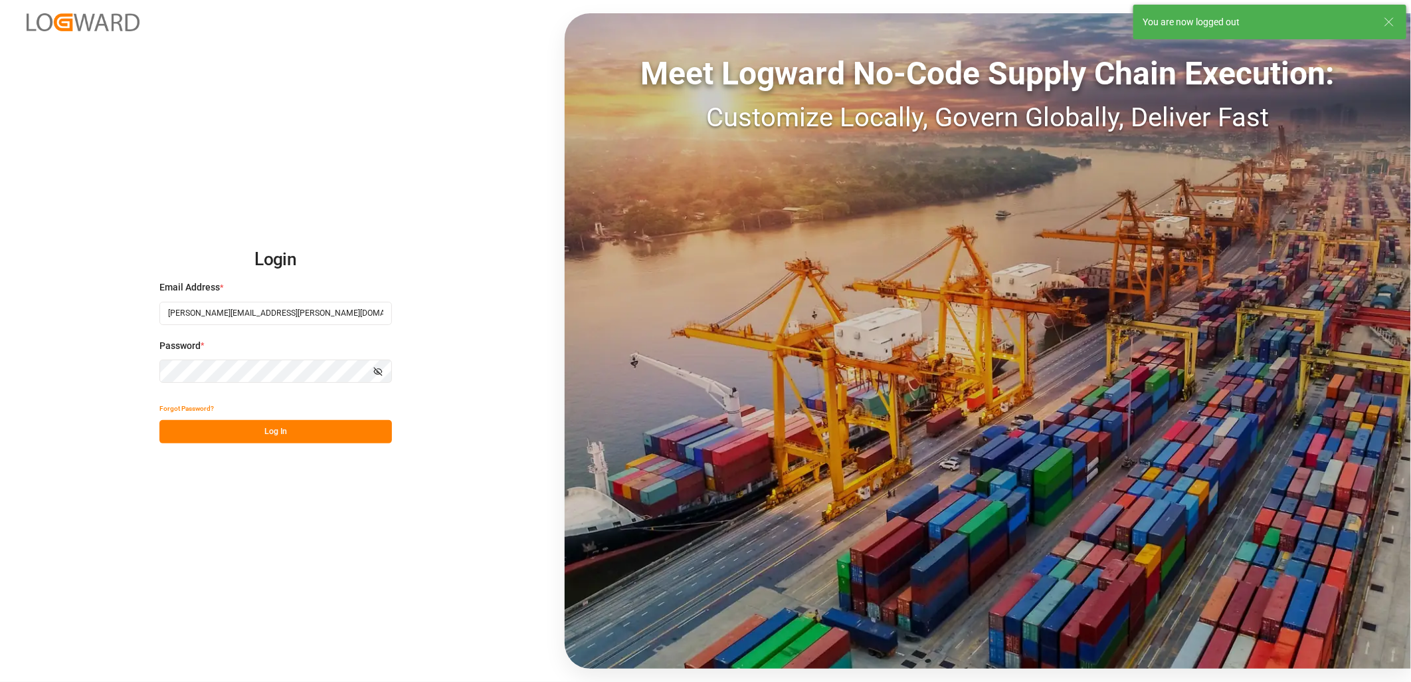
click at [215, 434] on button "Log In" at bounding box center [275, 431] width 232 height 23
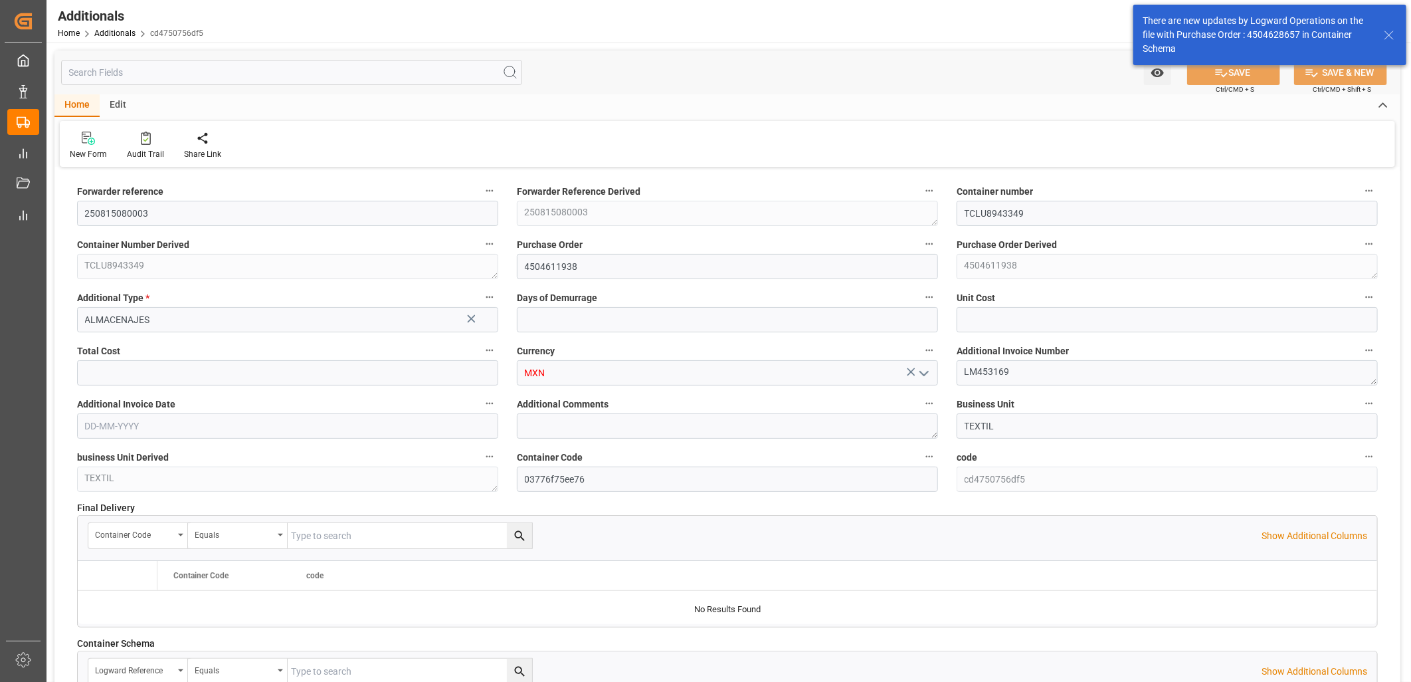
type input "6"
type input "2774.4"
type input "16646.4"
type input "[DATE]"
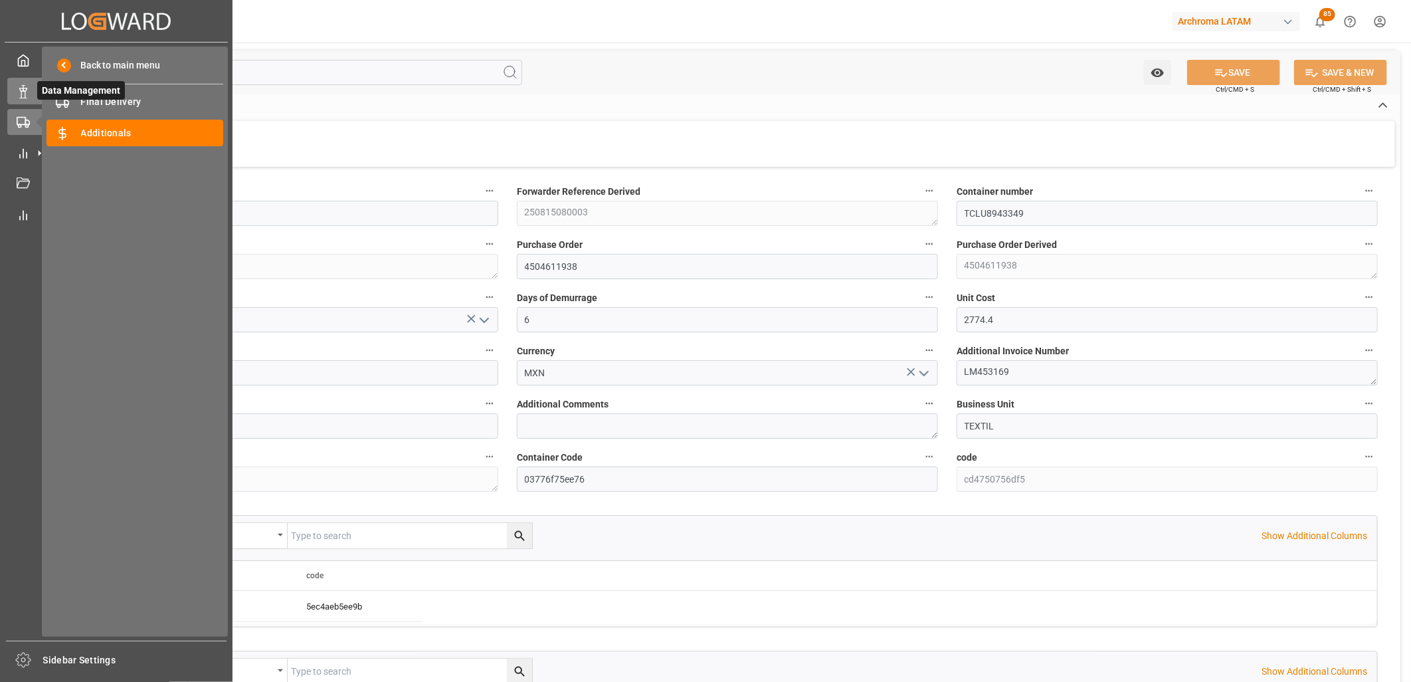
click at [25, 91] on rect at bounding box center [23, 94] width 4 height 7
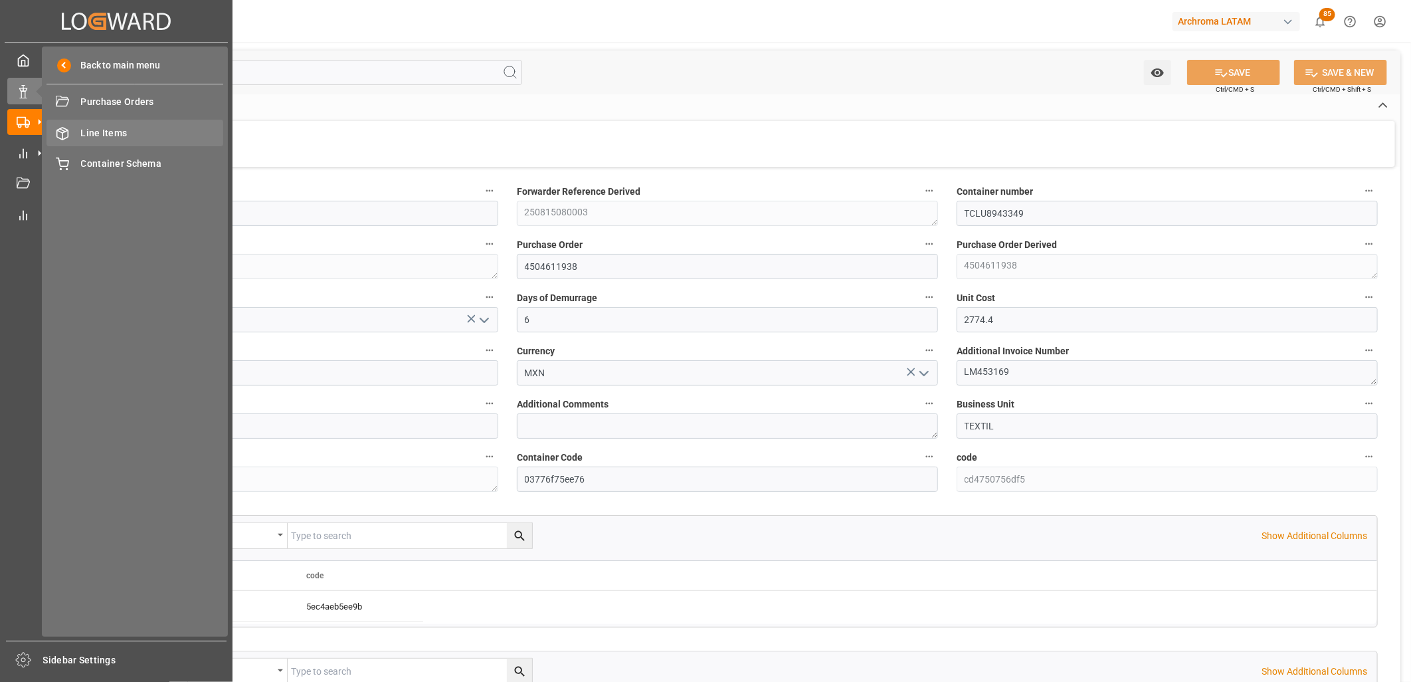
click at [122, 135] on span "Line Items" at bounding box center [152, 133] width 143 height 14
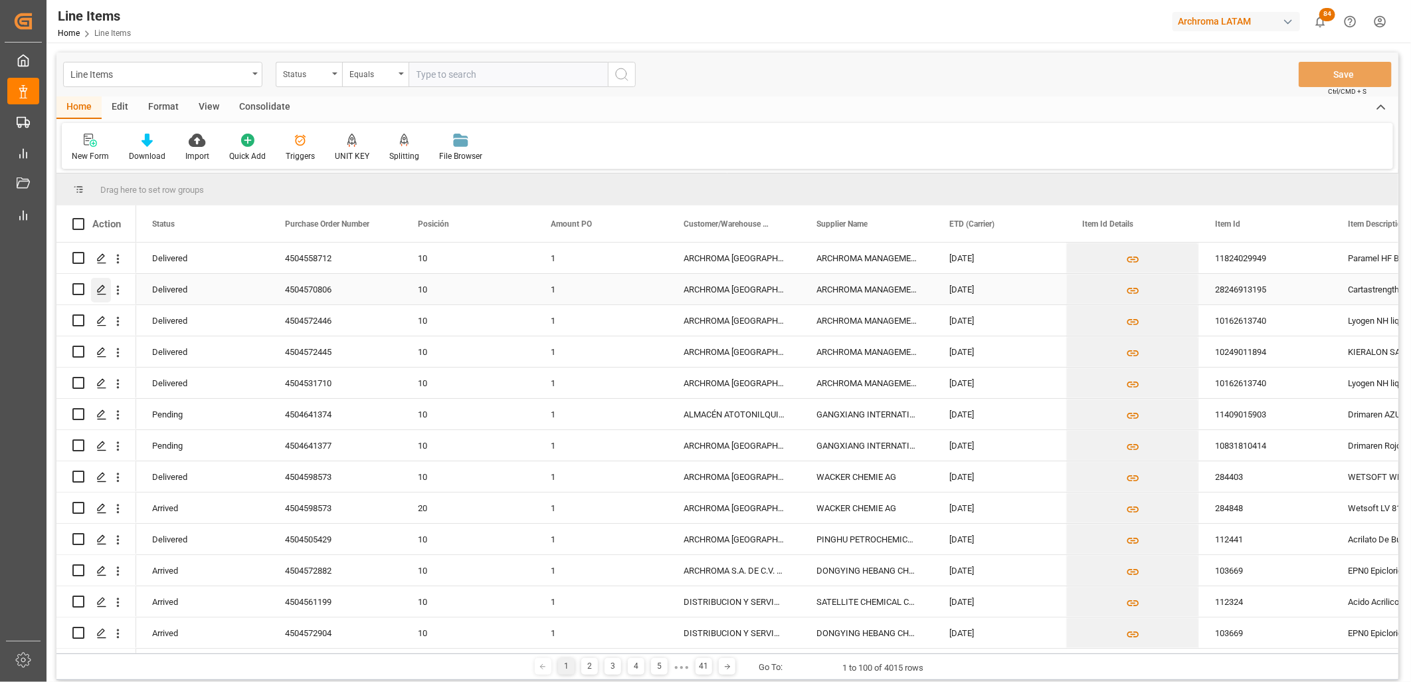
click at [102, 288] on icon "Press SPACE to select this row." at bounding box center [101, 289] width 11 height 11
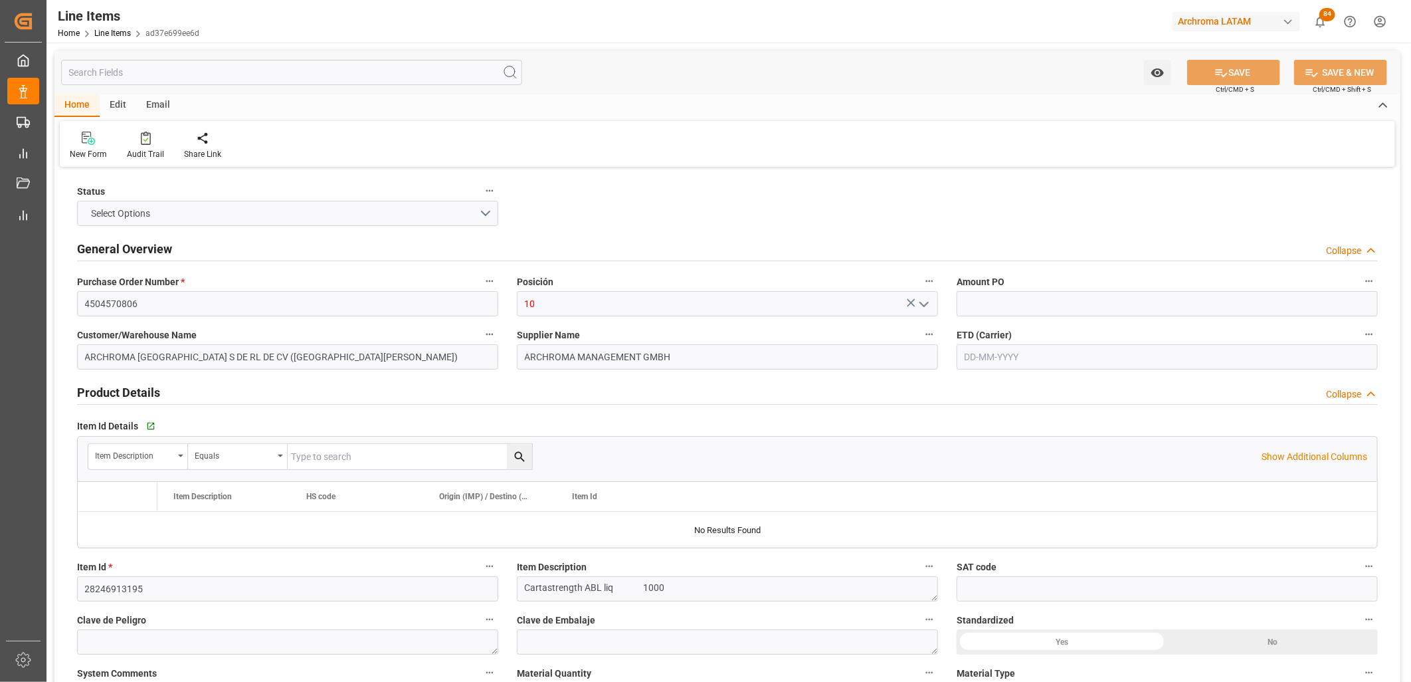
type input "1"
type input "12352400"
type input "4"
type input "4000"
type input "4256"
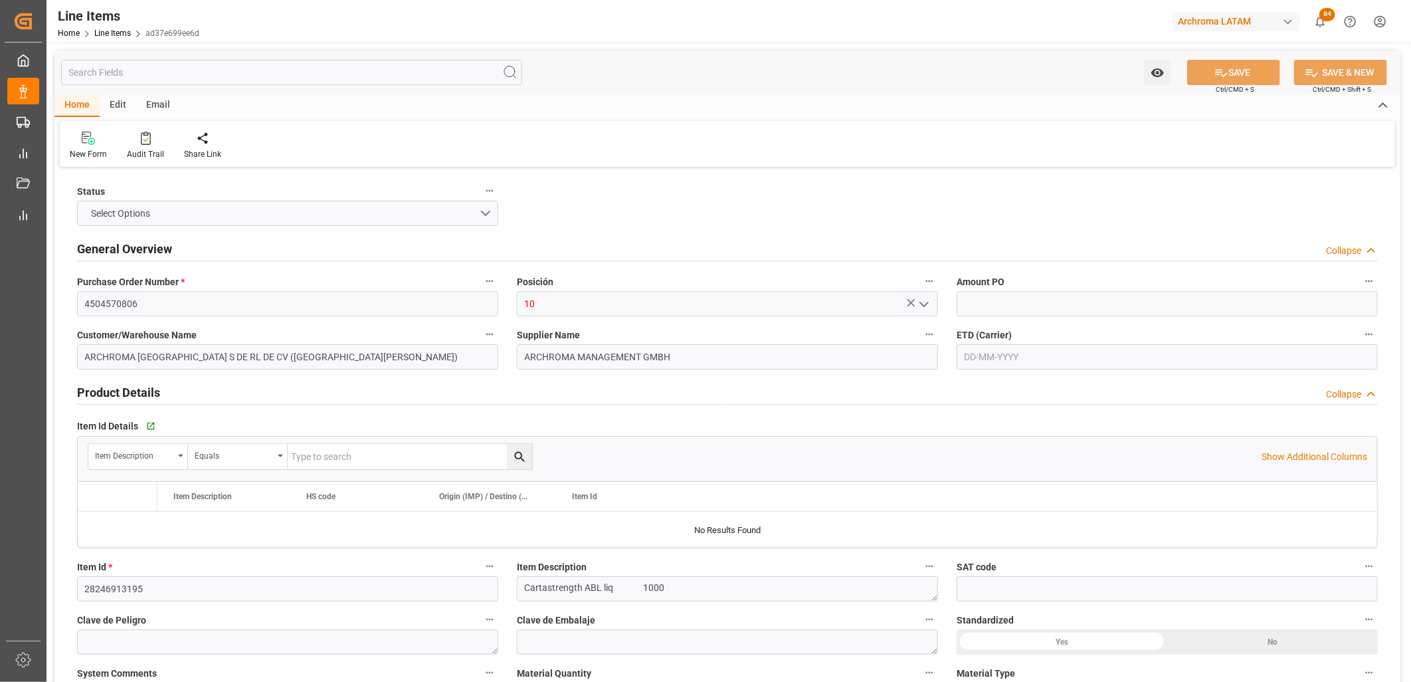
type input "4480"
type input "3809920000"
type input "[DATE]"
type input "[DATE] 14:52"
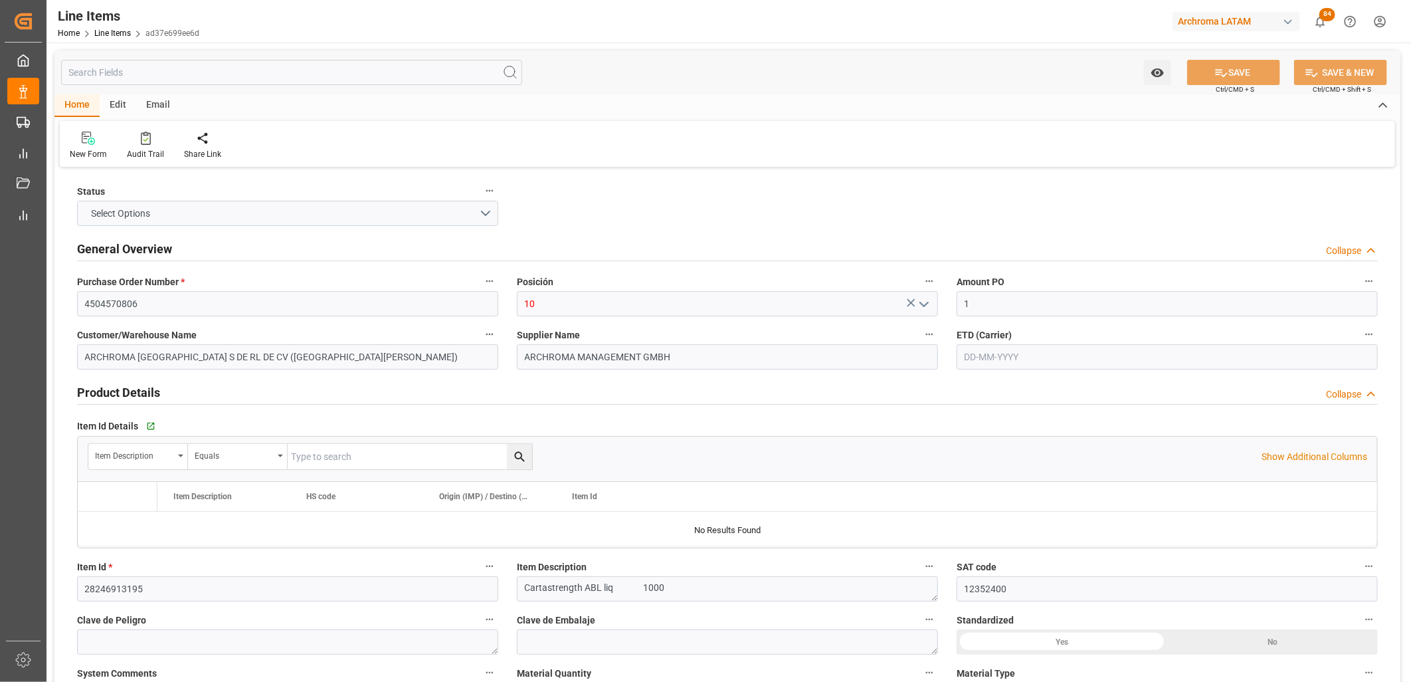
type input "[DATE] 03:38"
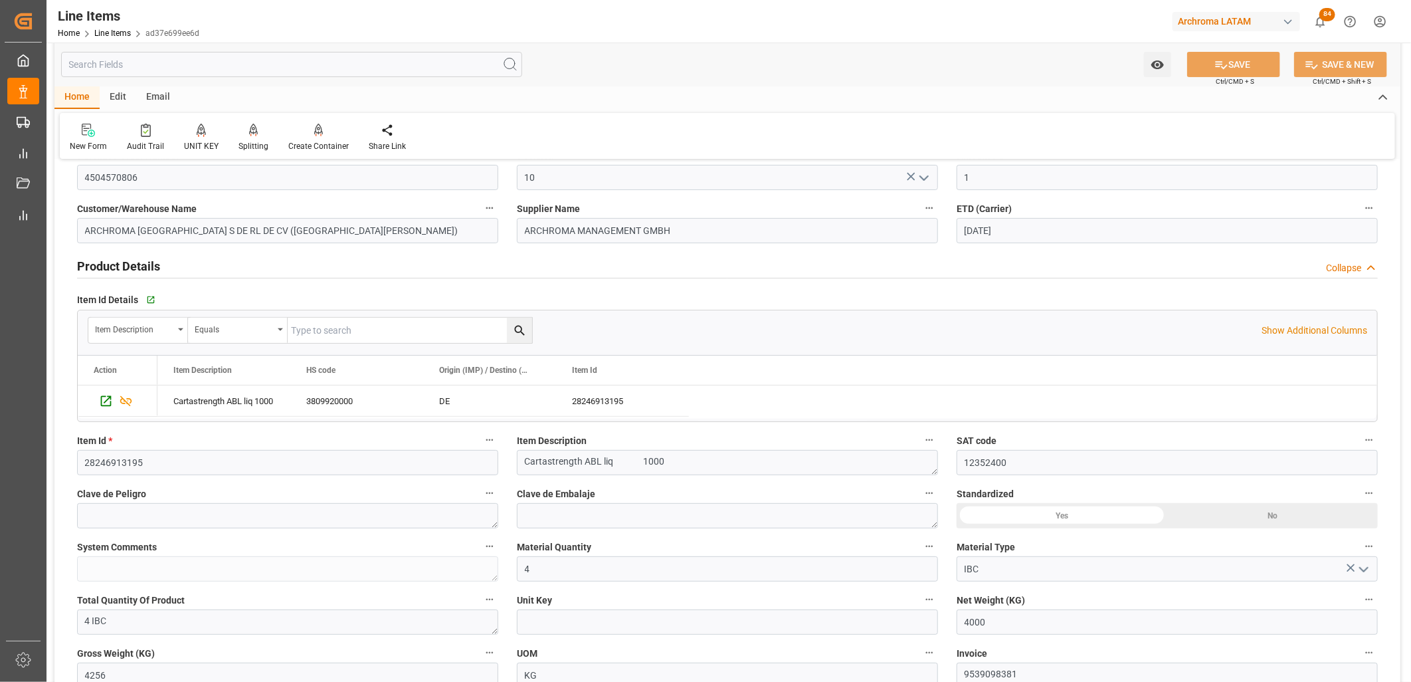
scroll to position [221, 0]
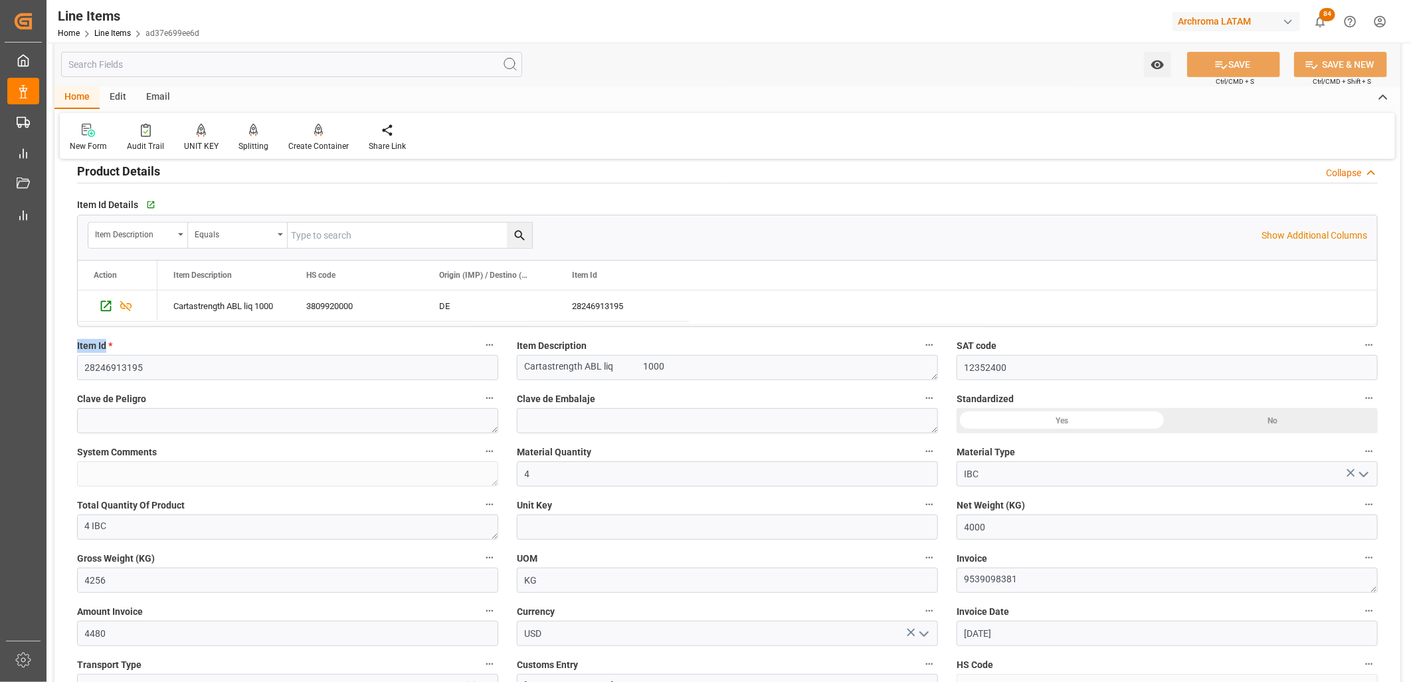
drag, startPoint x: 107, startPoint y: 346, endPoint x: 71, endPoint y: 350, distance: 36.1
click at [71, 350] on div "Item Id * 28246913195" at bounding box center [288, 357] width 440 height 53
copy span "Item Id"
drag, startPoint x: 954, startPoint y: 503, endPoint x: 1026, endPoint y: 503, distance: 71.7
click at [1026, 503] on div "Net Weight (KG) 4000" at bounding box center [1167, 517] width 440 height 53
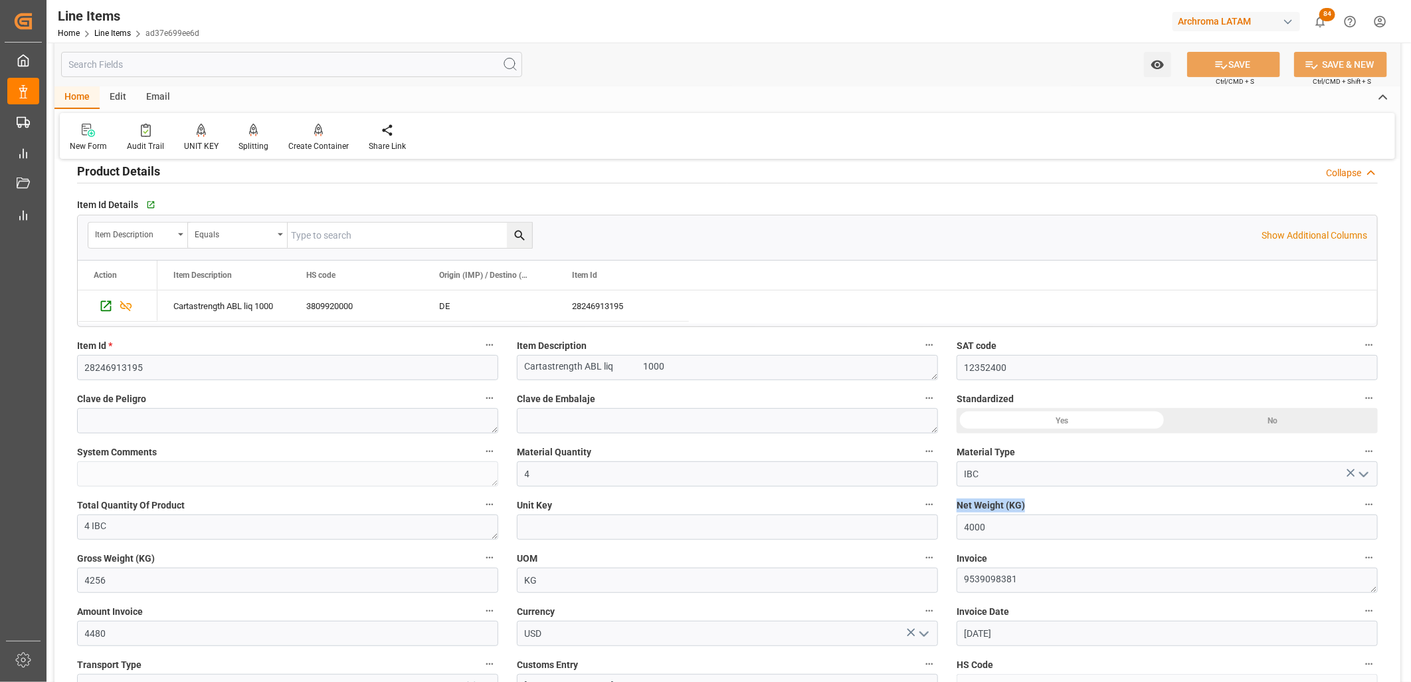
copy span "Net Weight (KG)"
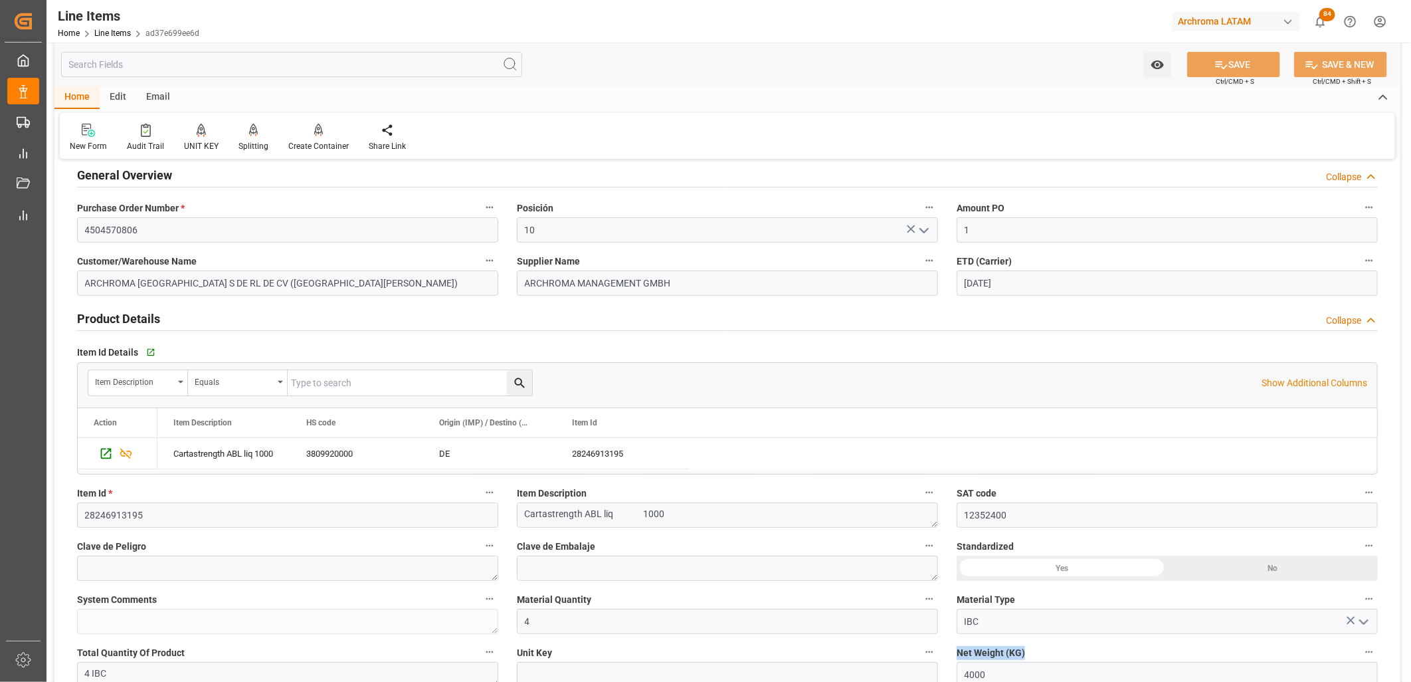
scroll to position [0, 0]
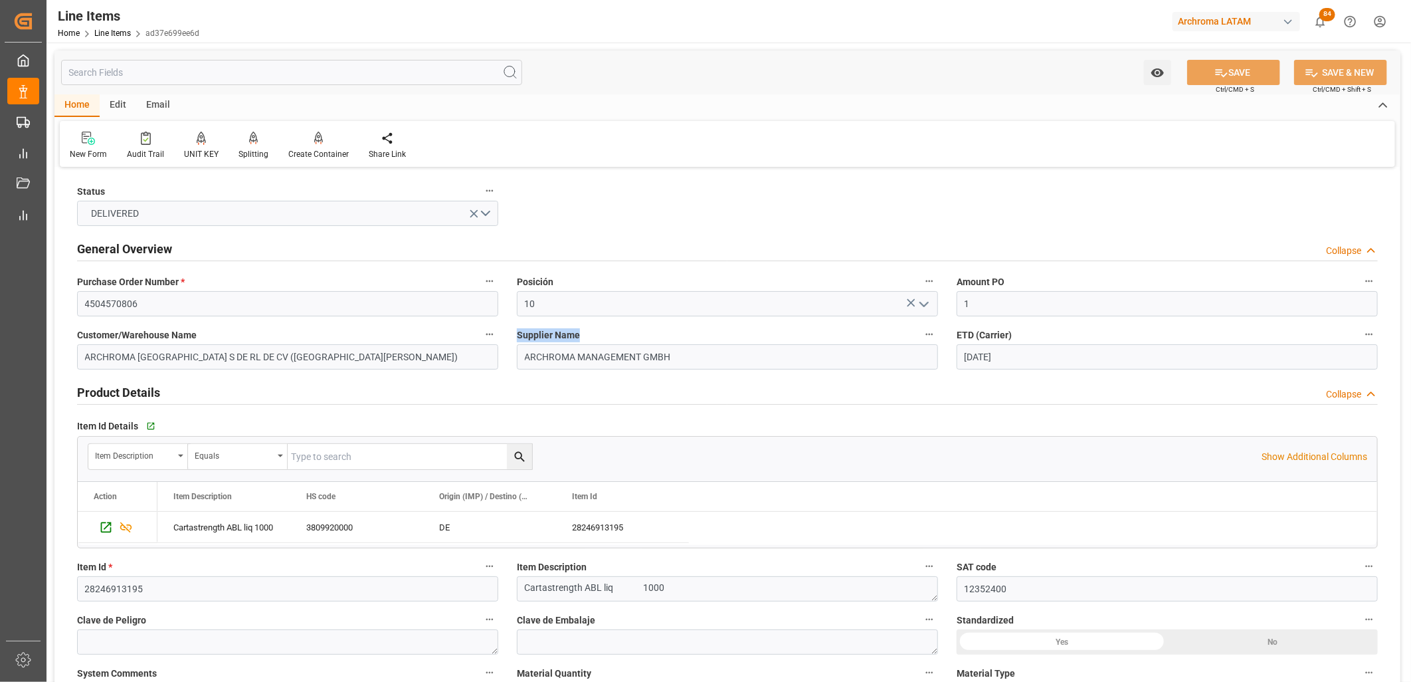
drag, startPoint x: 517, startPoint y: 331, endPoint x: 578, endPoint y: 333, distance: 61.1
click at [578, 333] on span "Supplier Name" at bounding box center [548, 335] width 63 height 14
copy span "Supplier Name"
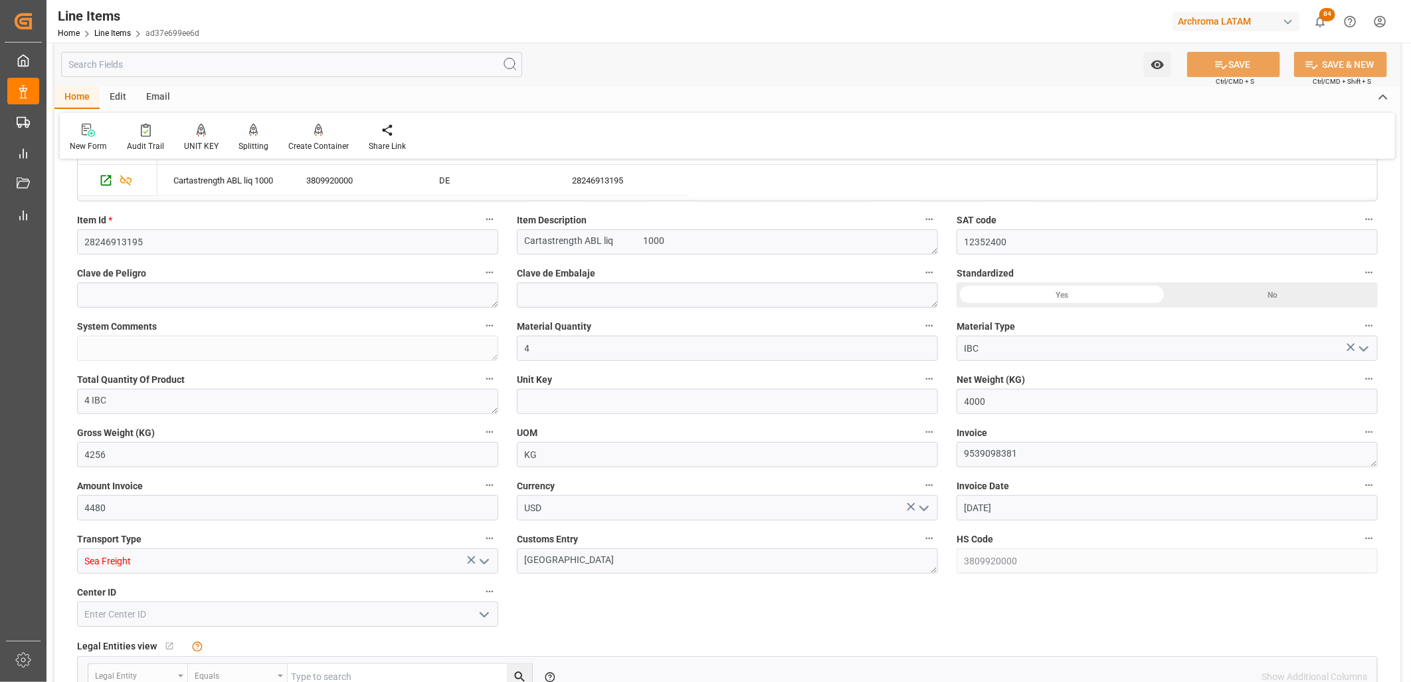
scroll to position [369, 0]
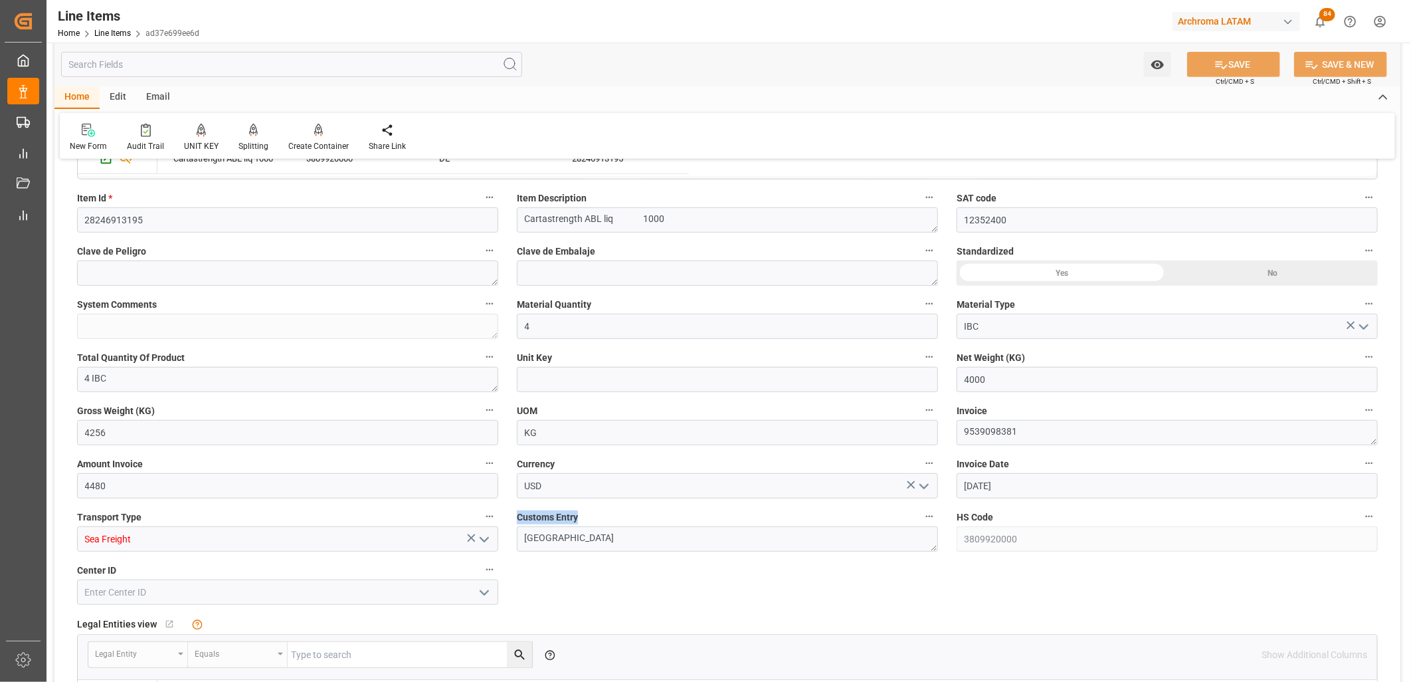
drag, startPoint x: 514, startPoint y: 517, endPoint x: 581, endPoint y: 519, distance: 67.1
click at [581, 519] on div "Customs Entry [GEOGRAPHIC_DATA]" at bounding box center [728, 529] width 440 height 53
copy span "Customs Entry"
